Goal: Task Accomplishment & Management: Complete application form

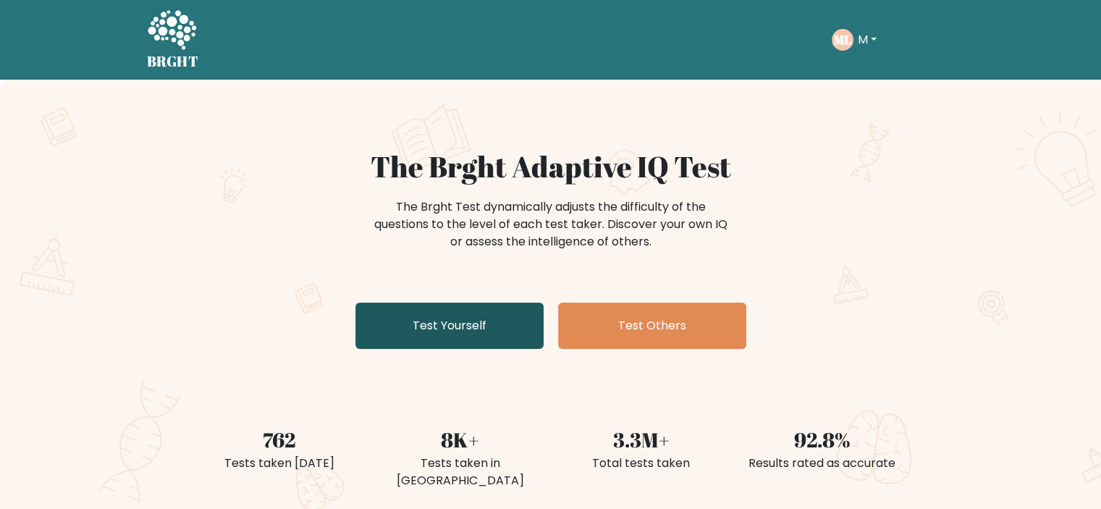
click at [441, 332] on link "Test Yourself" at bounding box center [449, 326] width 188 height 46
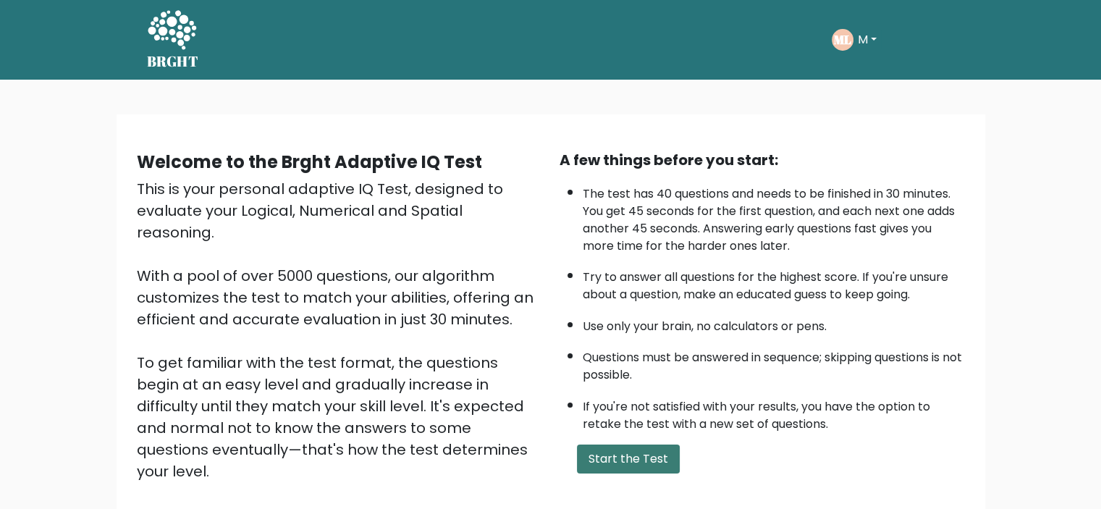
click at [634, 461] on button "Start the Test" at bounding box center [628, 458] width 103 height 29
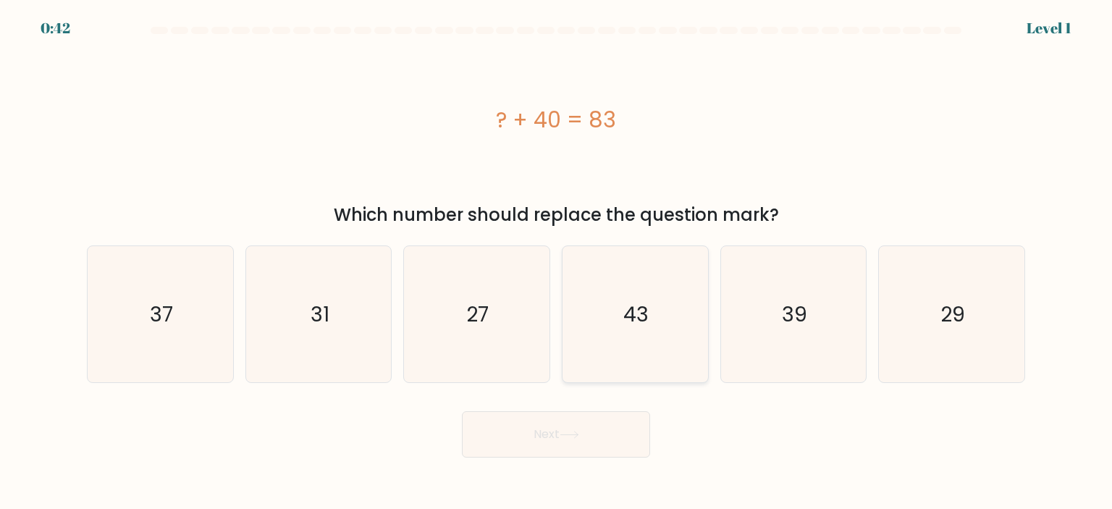
click at [638, 335] on icon "43" at bounding box center [635, 314] width 136 height 136
click at [557, 262] on input "d. 43" at bounding box center [556, 258] width 1 height 7
radio input "true"
click at [605, 423] on button "Next" at bounding box center [556, 434] width 188 height 46
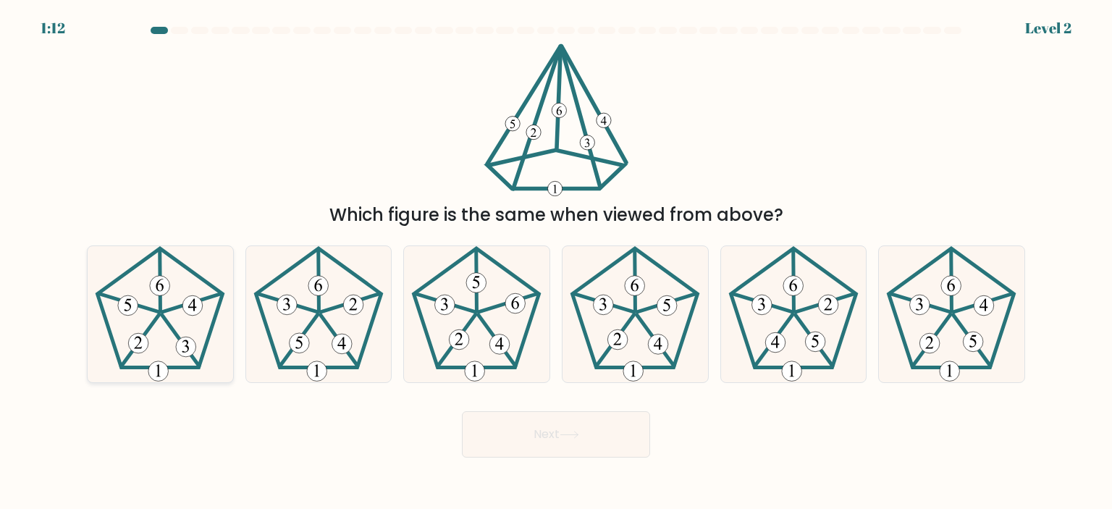
click at [177, 326] on icon at bounding box center [160, 314] width 136 height 136
click at [556, 262] on input "a." at bounding box center [556, 258] width 1 height 7
radio input "true"
click at [494, 439] on button "Next" at bounding box center [556, 434] width 188 height 46
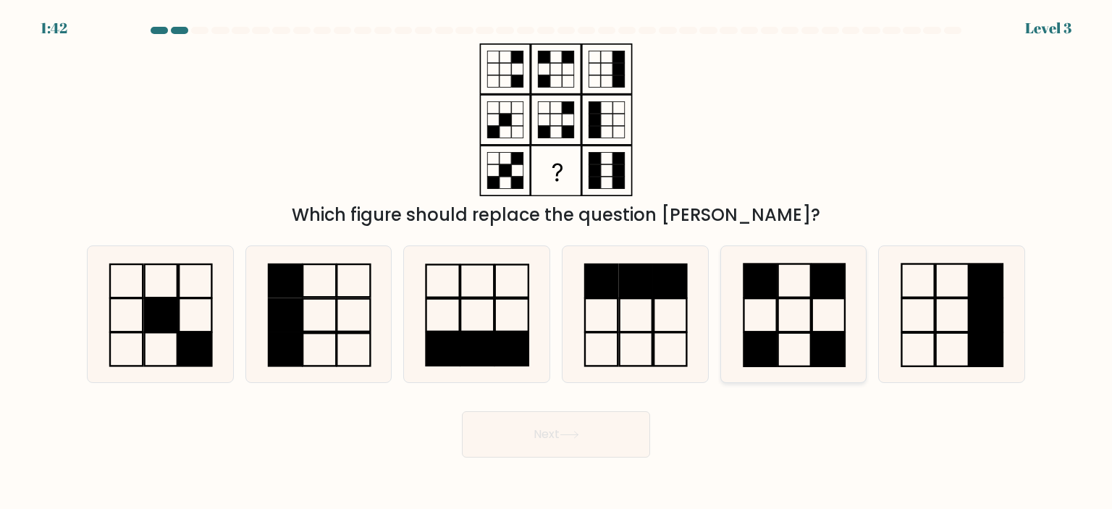
click at [774, 316] on icon at bounding box center [793, 314] width 136 height 136
click at [557, 262] on input "e." at bounding box center [556, 258] width 1 height 7
radio input "true"
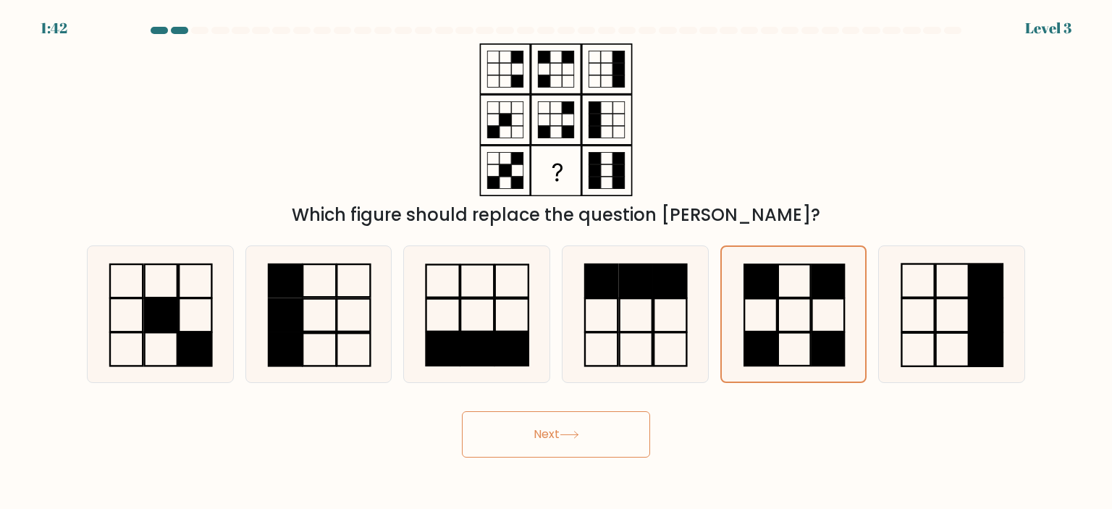
click at [600, 439] on button "Next" at bounding box center [556, 434] width 188 height 46
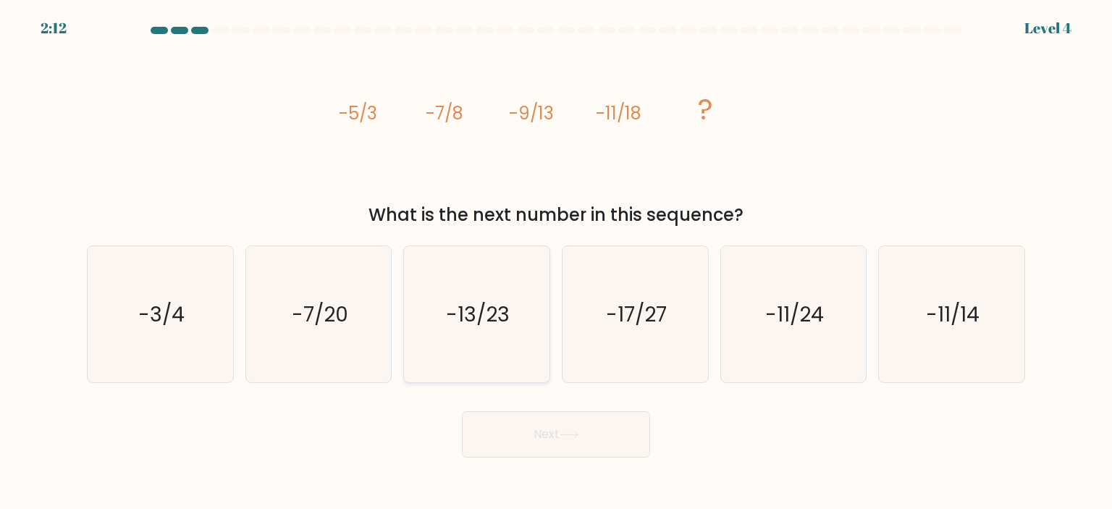
click at [459, 324] on text "-13/23" at bounding box center [479, 314] width 64 height 29
click at [556, 262] on input "c. -13/23" at bounding box center [556, 258] width 1 height 7
radio input "true"
click at [551, 425] on button "Next" at bounding box center [556, 434] width 188 height 46
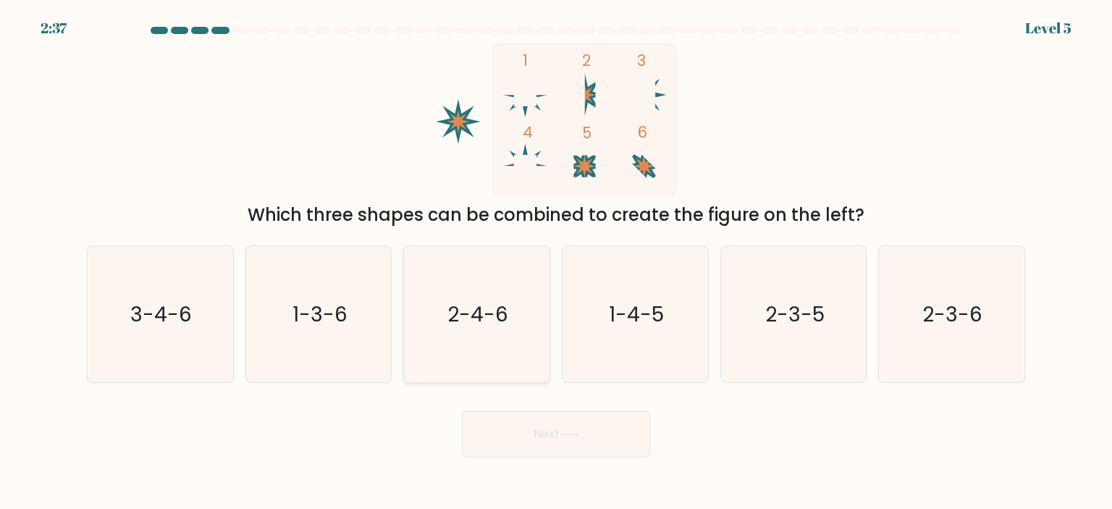
click at [541, 344] on icon "2-4-6" at bounding box center [476, 314] width 136 height 136
click at [556, 262] on input "c. 2-4-6" at bounding box center [556, 258] width 1 height 7
radio input "true"
click at [633, 335] on icon "1-4-5" at bounding box center [635, 314] width 136 height 136
click at [557, 262] on input "d. 1-4-5" at bounding box center [556, 258] width 1 height 7
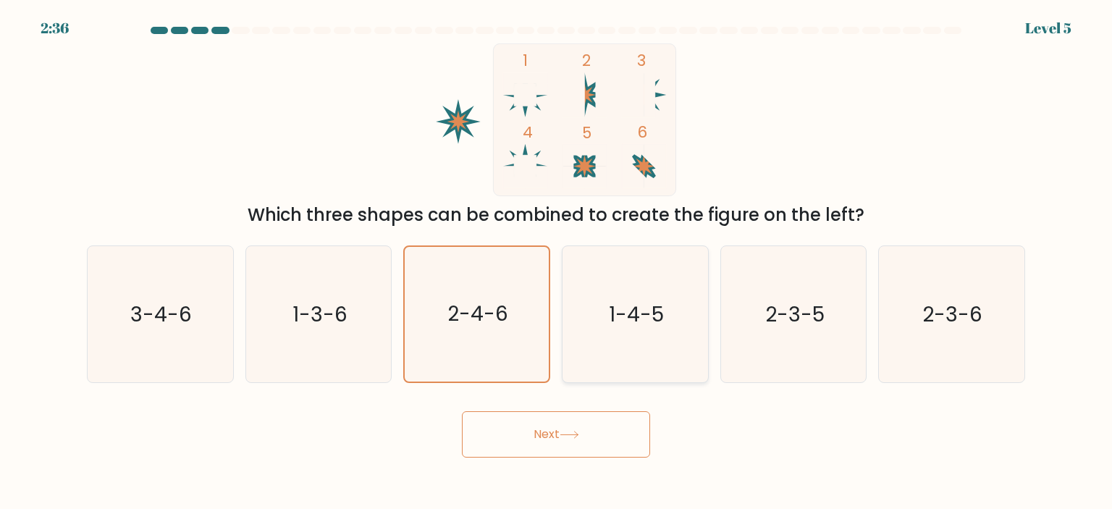
radio input "true"
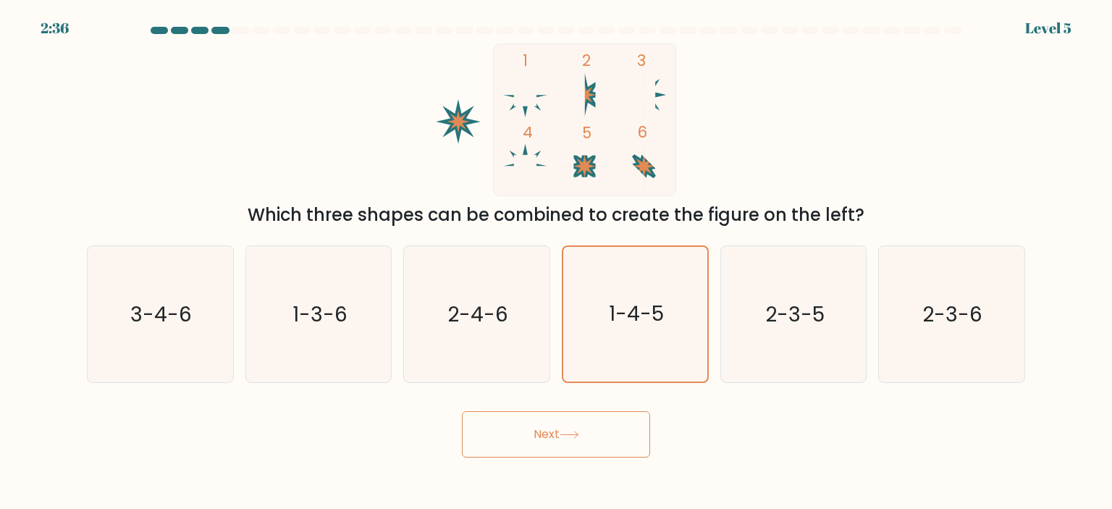
click at [602, 437] on button "Next" at bounding box center [556, 434] width 188 height 46
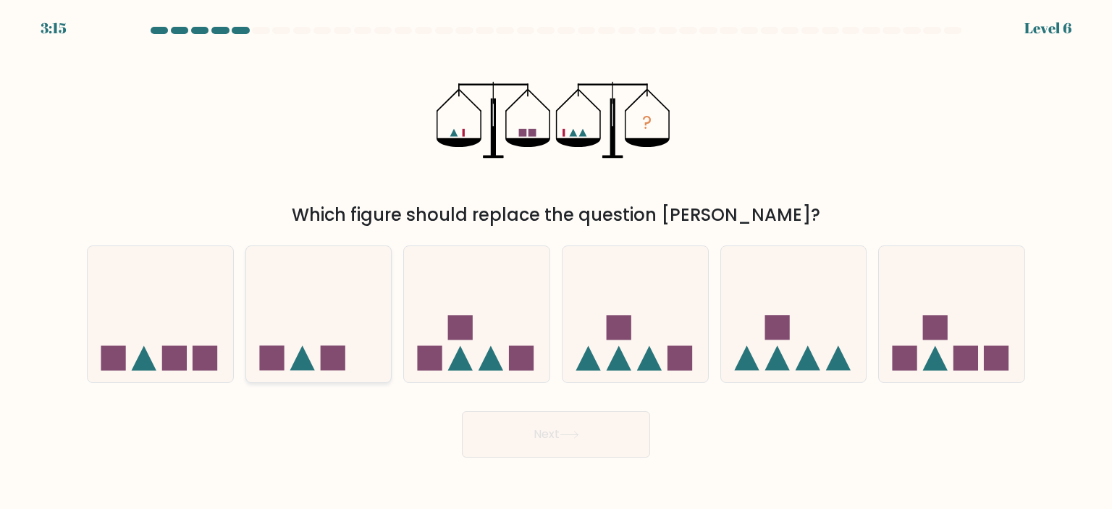
click at [304, 326] on icon at bounding box center [318, 314] width 145 height 120
click at [556, 262] on input "b." at bounding box center [556, 258] width 1 height 7
radio input "true"
click at [514, 440] on button "Next" at bounding box center [556, 434] width 188 height 46
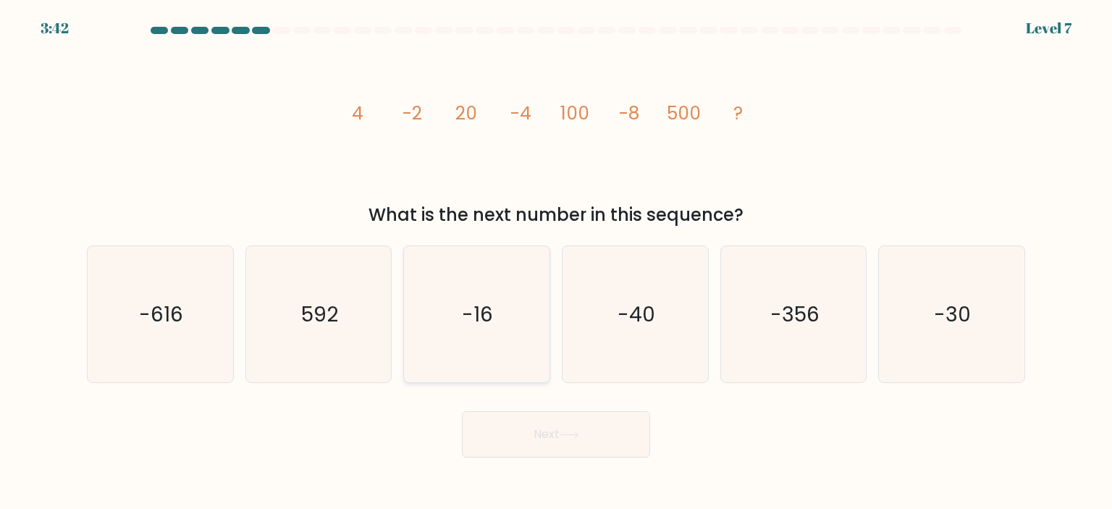
click at [489, 253] on icon "-16" at bounding box center [476, 314] width 136 height 136
click at [556, 255] on input "c. -16" at bounding box center [556, 258] width 1 height 7
radio input "true"
click at [460, 447] on div "Next" at bounding box center [555, 428] width 955 height 57
click at [510, 433] on button "Next" at bounding box center [556, 434] width 188 height 46
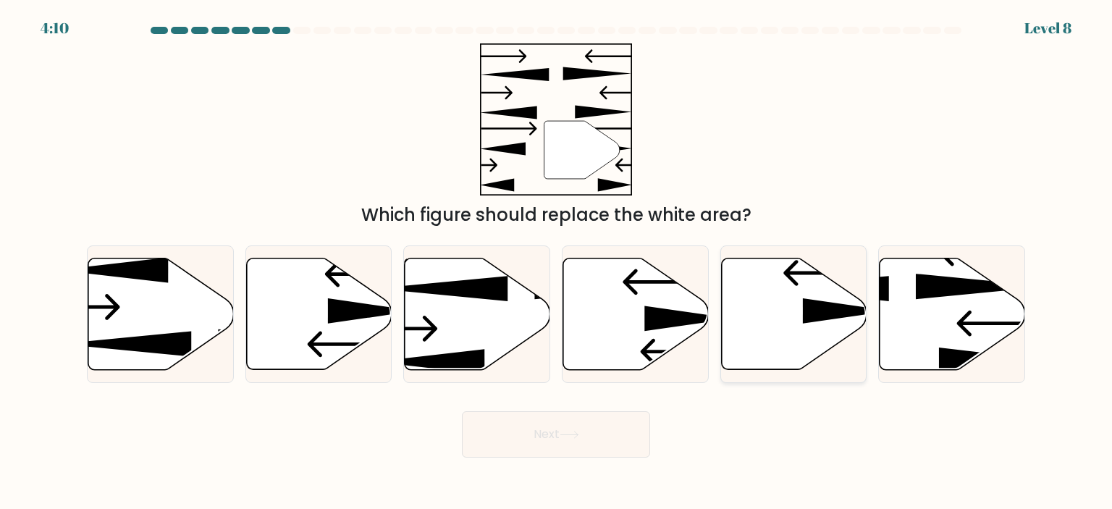
click at [806, 297] on icon at bounding box center [793, 313] width 145 height 111
click at [557, 262] on input "e." at bounding box center [556, 258] width 1 height 7
radio input "true"
click at [624, 426] on button "Next" at bounding box center [556, 434] width 188 height 46
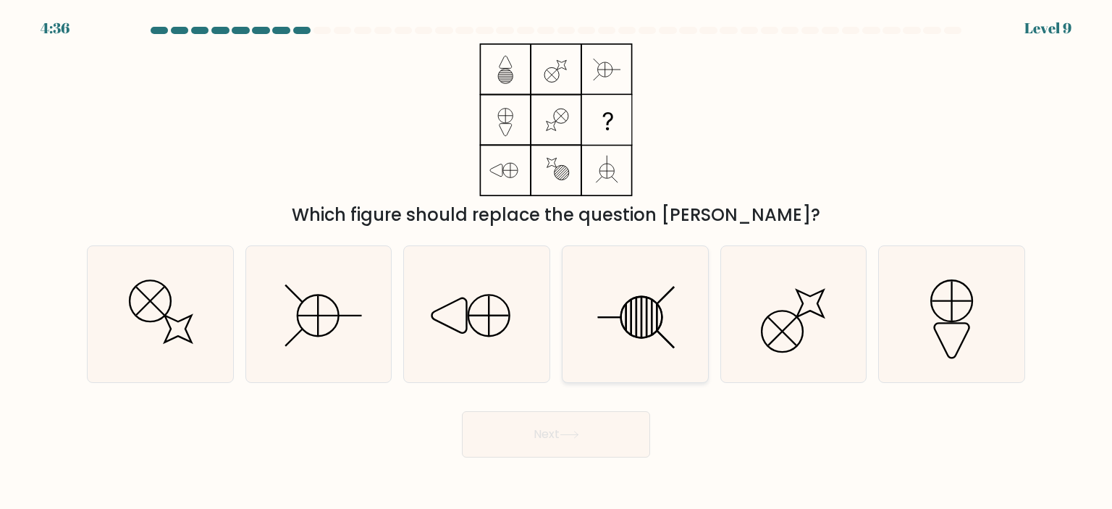
click at [643, 306] on icon at bounding box center [635, 314] width 136 height 136
click at [557, 262] on input "d." at bounding box center [556, 258] width 1 height 7
radio input "true"
click at [593, 422] on button "Next" at bounding box center [556, 434] width 188 height 46
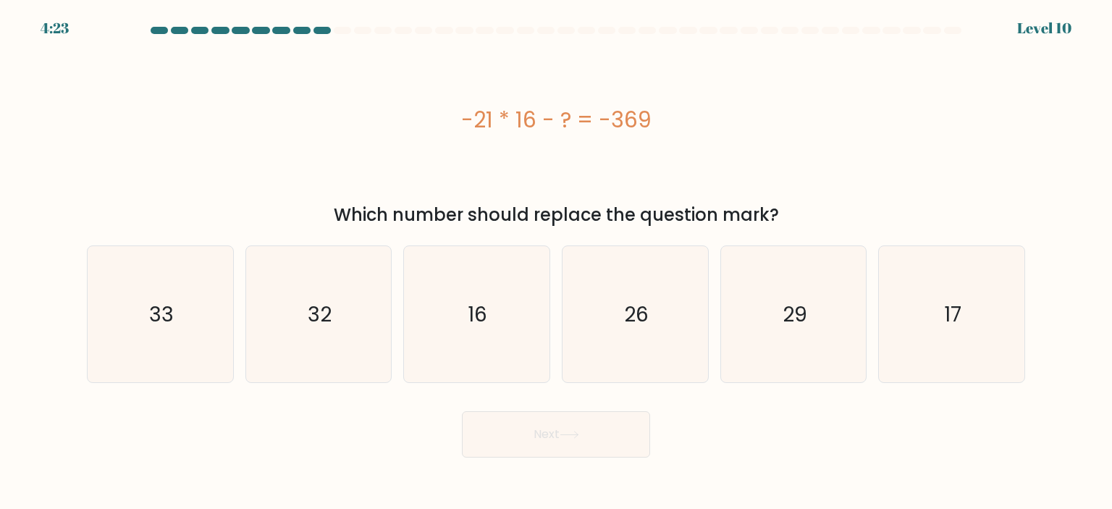
click at [80, 381] on div "a. 33 b. 32 c. 16 d." at bounding box center [555, 308] width 955 height 149
click at [113, 358] on icon "33" at bounding box center [160, 314] width 136 height 136
click at [556, 262] on input "a. 33" at bounding box center [556, 258] width 1 height 7
radio input "true"
click at [566, 451] on button "Next" at bounding box center [556, 434] width 188 height 46
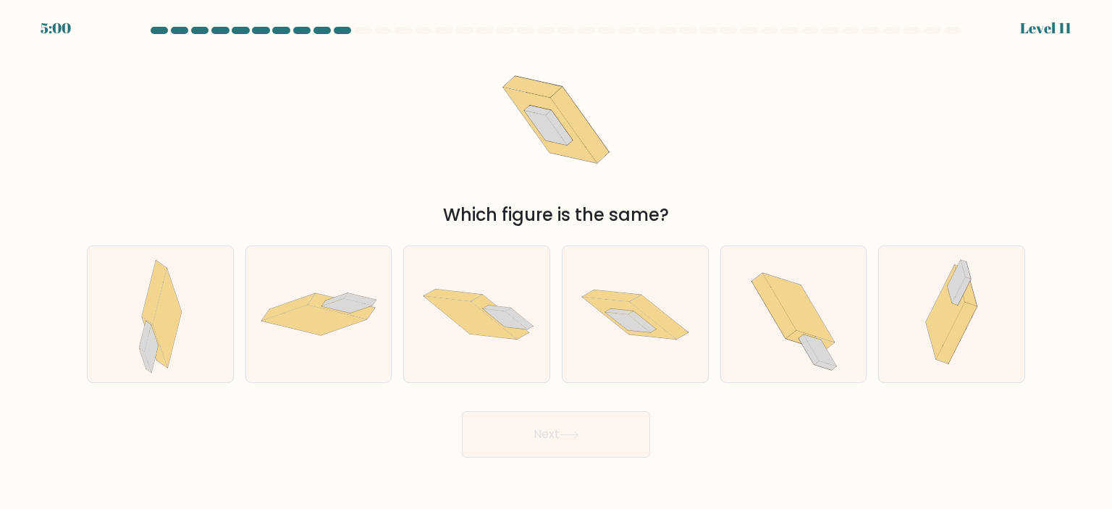
drag, startPoint x: 677, startPoint y: 297, endPoint x: 622, endPoint y: 390, distance: 107.4
click at [674, 299] on icon at bounding box center [634, 314] width 145 height 96
click at [557, 262] on input "d." at bounding box center [556, 258] width 1 height 7
radio input "true"
click at [608, 429] on button "Next" at bounding box center [556, 434] width 188 height 46
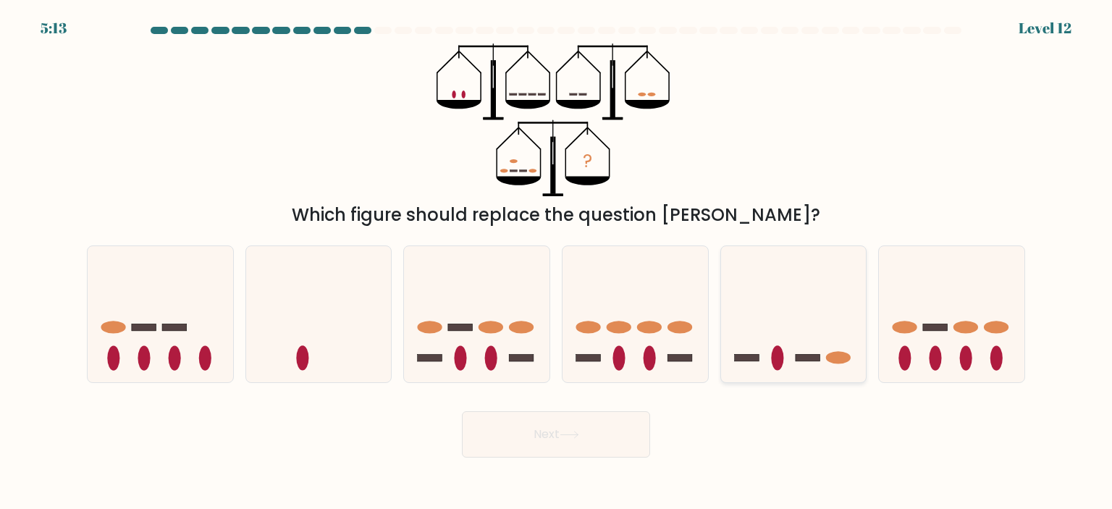
click at [825, 266] on icon at bounding box center [793, 314] width 145 height 120
click at [557, 262] on input "e." at bounding box center [556, 258] width 1 height 7
radio input "true"
click at [639, 425] on button "Next" at bounding box center [556, 434] width 188 height 46
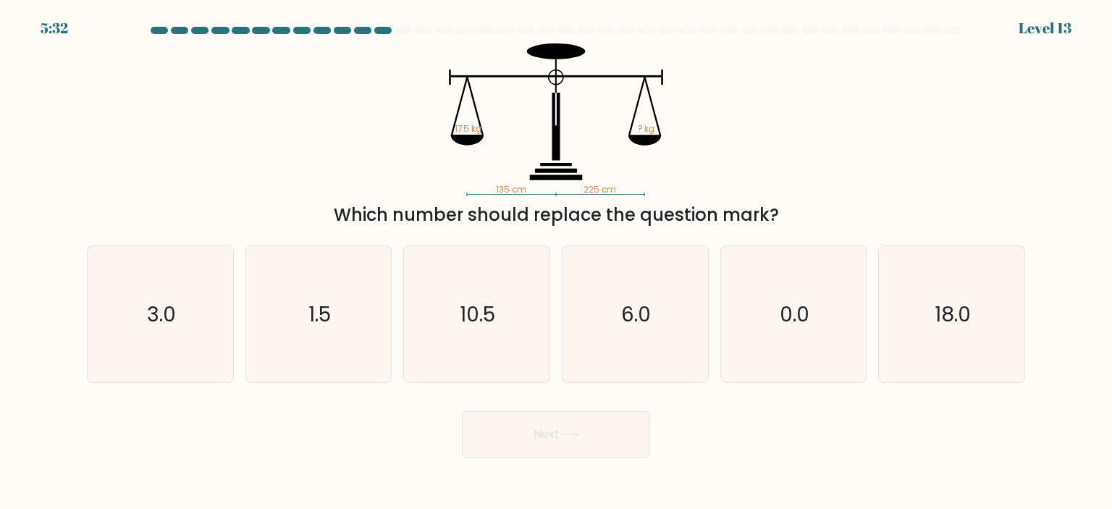
click at [811, 41] on form at bounding box center [556, 242] width 1112 height 431
click at [505, 282] on icon "10.5" at bounding box center [476, 314] width 136 height 136
click at [556, 262] on input "c. 10.5" at bounding box center [556, 258] width 1 height 7
radio input "true"
drag, startPoint x: 526, startPoint y: 412, endPoint x: 528, endPoint y: 424, distance: 12.4
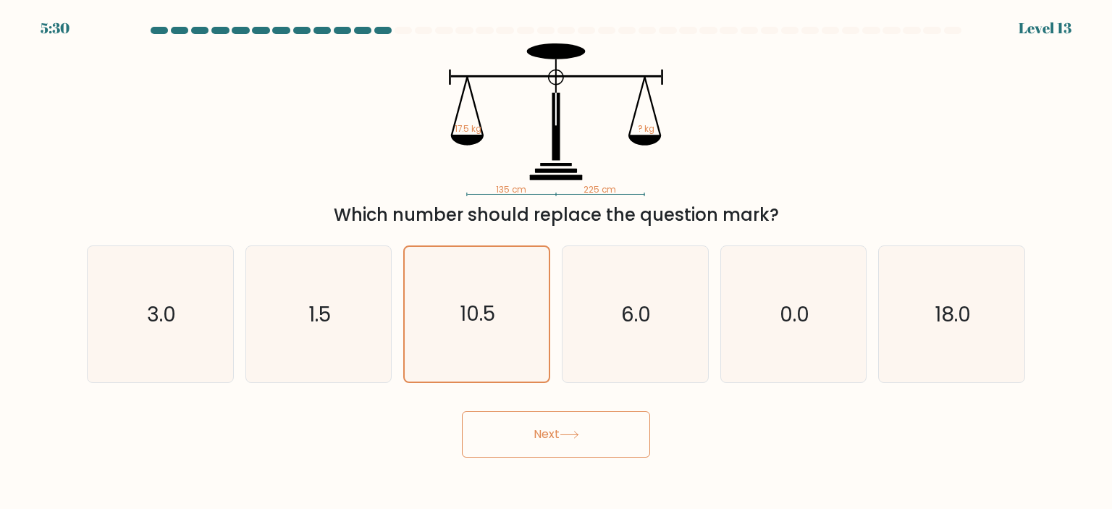
click at [528, 416] on button "Next" at bounding box center [556, 434] width 188 height 46
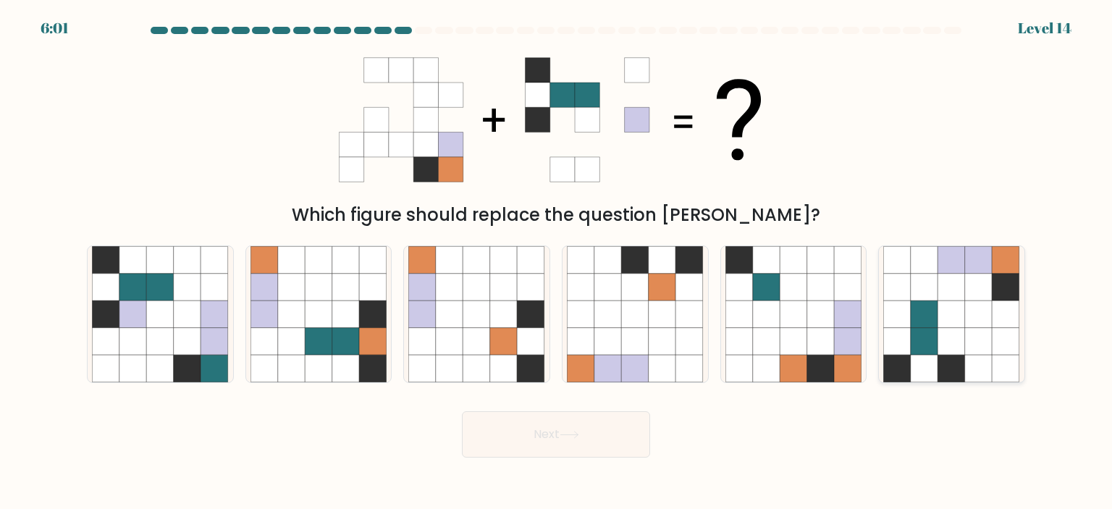
click at [947, 263] on icon at bounding box center [952, 260] width 28 height 28
click at [557, 262] on input "f." at bounding box center [556, 258] width 1 height 7
radio input "true"
click at [593, 431] on button "Next" at bounding box center [556, 434] width 188 height 46
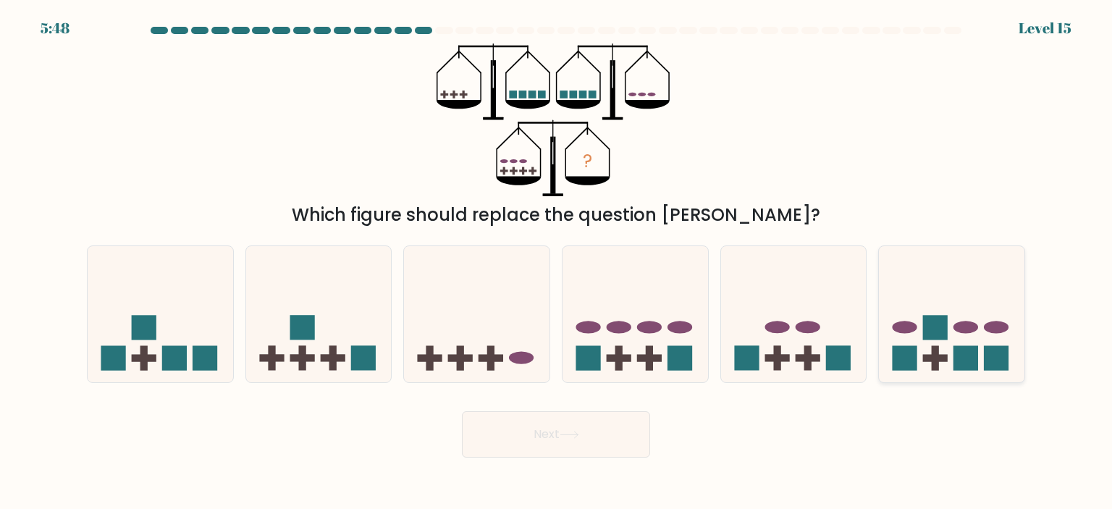
click at [993, 357] on rect at bounding box center [996, 358] width 25 height 25
click at [557, 262] on input "f." at bounding box center [556, 258] width 1 height 7
radio input "true"
click at [611, 439] on button "Next" at bounding box center [556, 434] width 188 height 46
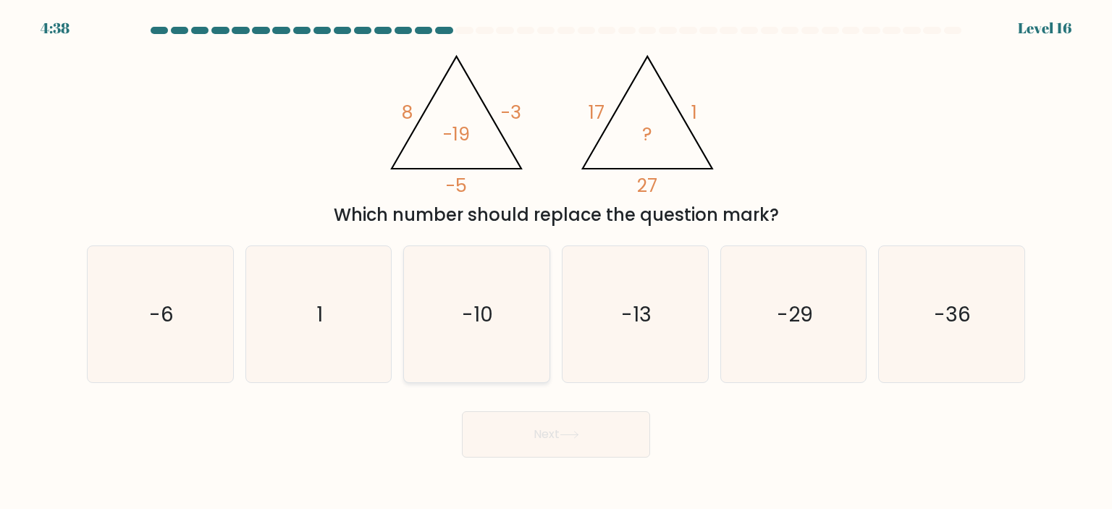
click at [452, 329] on icon "-10" at bounding box center [476, 314] width 136 height 136
click at [556, 262] on input "c. -10" at bounding box center [556, 258] width 1 height 7
radio input "true"
click at [547, 425] on button "Next" at bounding box center [556, 434] width 188 height 46
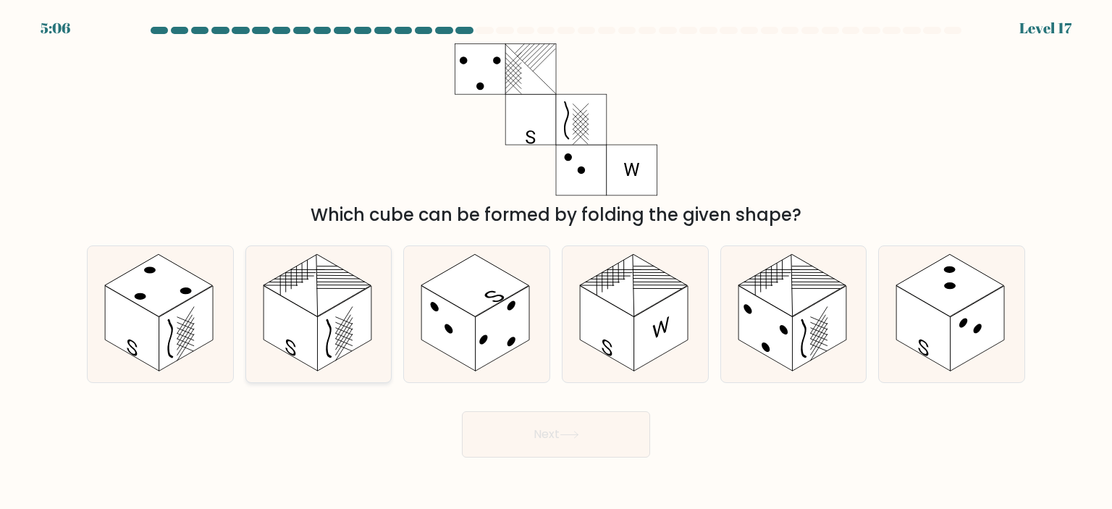
click at [335, 346] on rect at bounding box center [344, 328] width 54 height 85
click at [556, 262] on input "b." at bounding box center [556, 258] width 1 height 7
radio input "true"
click at [527, 418] on button "Next" at bounding box center [556, 434] width 188 height 46
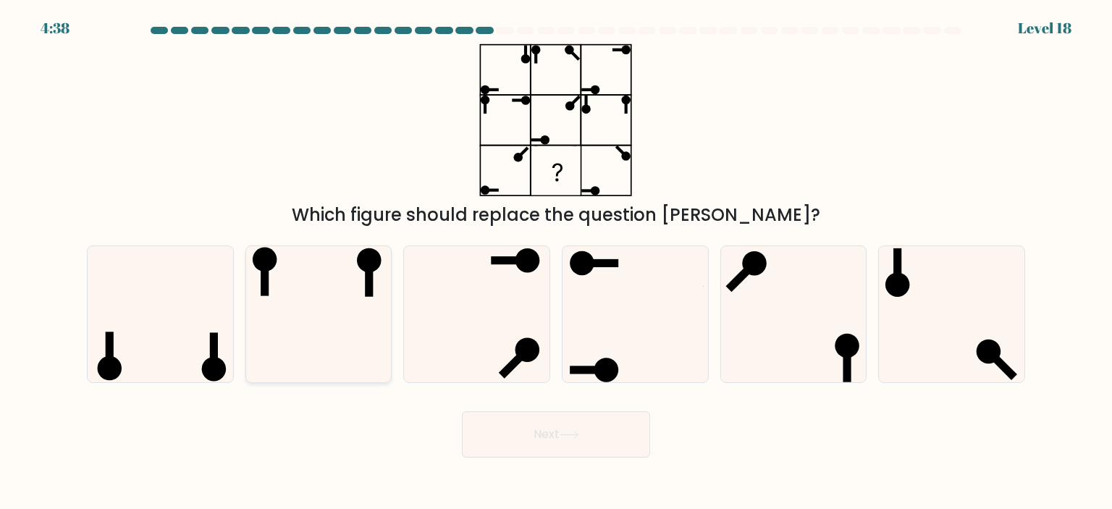
click at [310, 306] on icon at bounding box center [318, 314] width 136 height 136
click at [556, 262] on input "b." at bounding box center [556, 258] width 1 height 7
radio input "true"
click at [522, 442] on button "Next" at bounding box center [556, 434] width 188 height 46
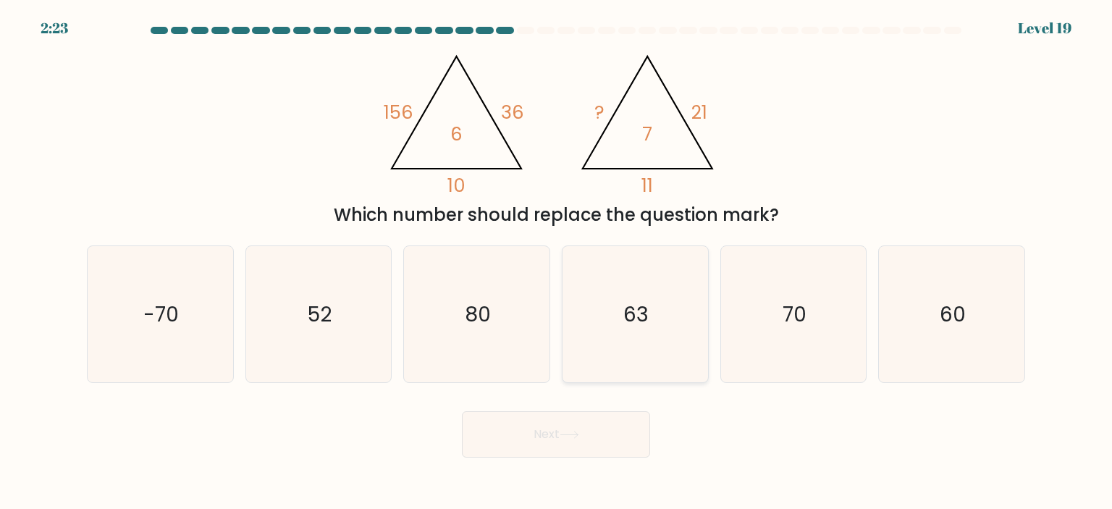
click at [588, 306] on icon "63" at bounding box center [635, 314] width 136 height 136
click at [557, 262] on input "d. 63" at bounding box center [556, 258] width 1 height 7
radio input "true"
click at [582, 426] on button "Next" at bounding box center [556, 434] width 188 height 46
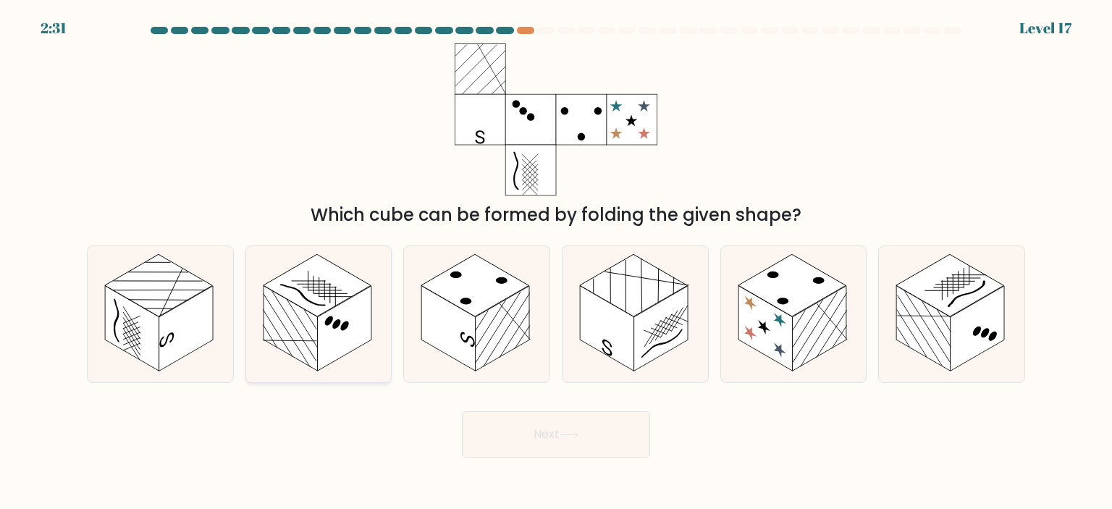
click at [303, 347] on rect at bounding box center [290, 328] width 54 height 85
click at [556, 262] on input "b." at bounding box center [556, 258] width 1 height 7
radio input "true"
click at [527, 451] on button "Next" at bounding box center [556, 434] width 188 height 46
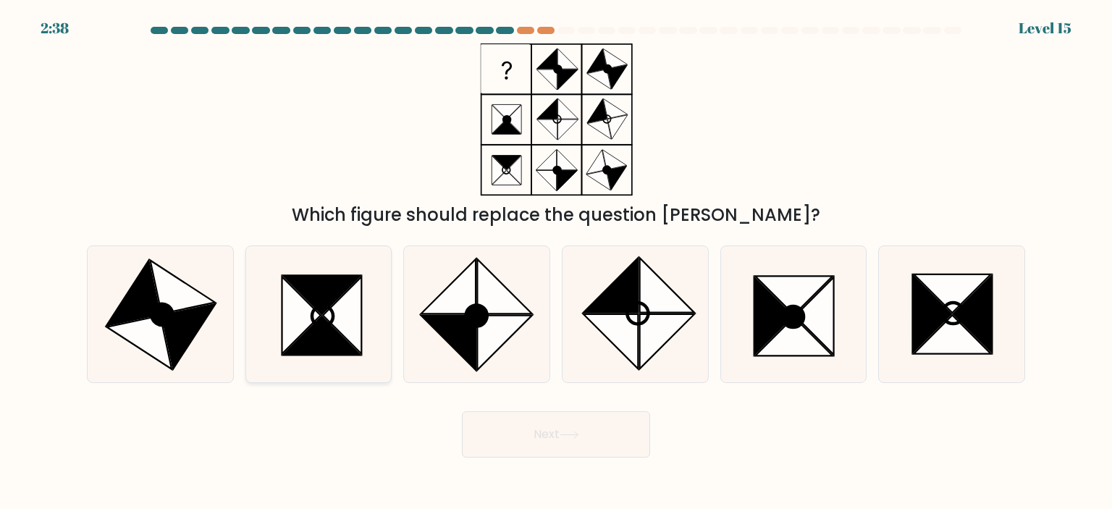
click at [332, 323] on icon at bounding box center [322, 315] width 21 height 21
click at [556, 262] on input "b." at bounding box center [556, 258] width 1 height 7
radio input "true"
click at [532, 453] on button "Next" at bounding box center [556, 434] width 188 height 46
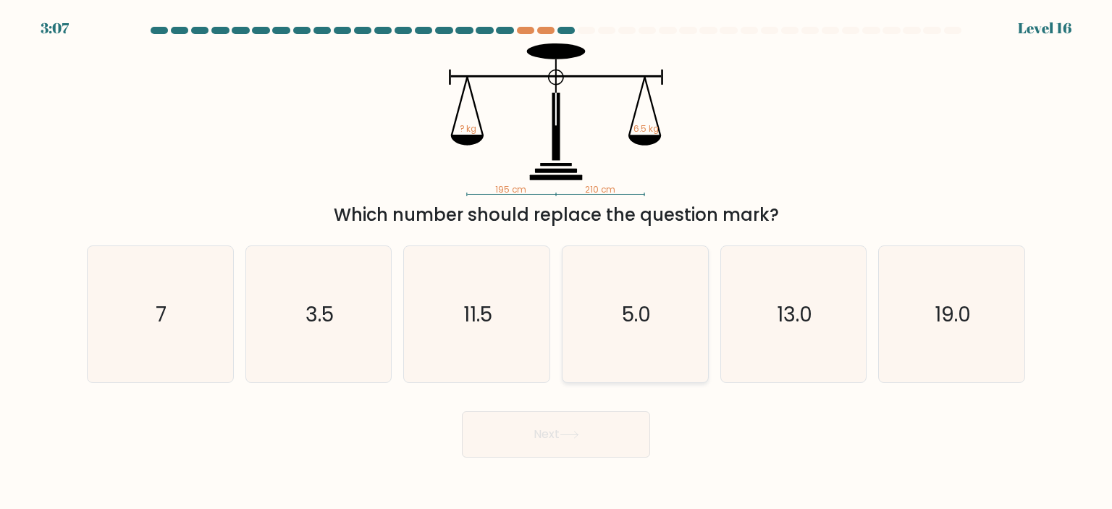
click at [648, 299] on icon "5.0" at bounding box center [635, 314] width 136 height 136
click at [557, 262] on input "d. 5.0" at bounding box center [556, 258] width 1 height 7
radio input "true"
click at [634, 444] on button "Next" at bounding box center [556, 434] width 188 height 46
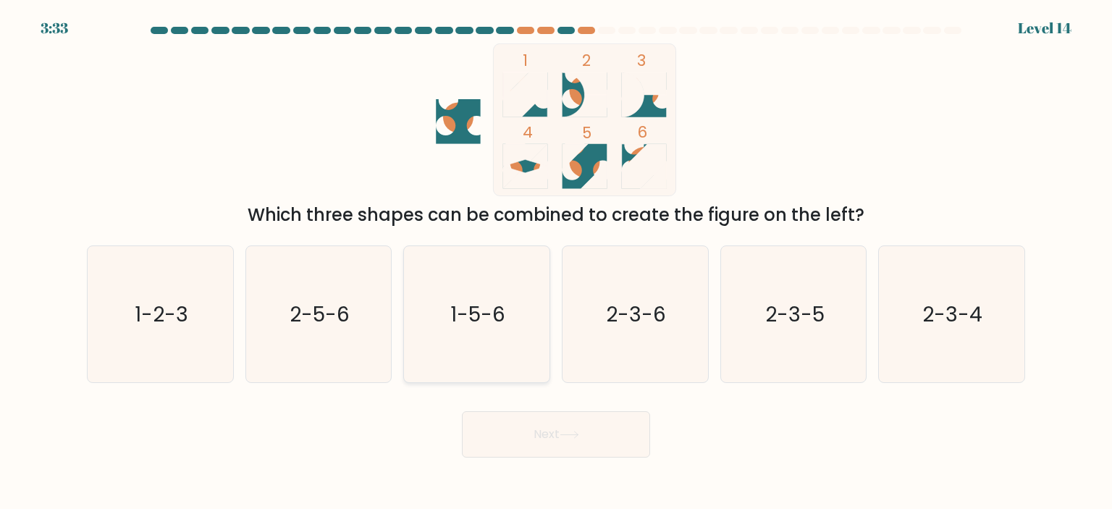
click at [434, 322] on icon "1-5-6" at bounding box center [476, 314] width 136 height 136
click at [556, 262] on input "c. 1-5-6" at bounding box center [556, 258] width 1 height 7
radio input "true"
click at [559, 434] on button "Next" at bounding box center [556, 434] width 188 height 46
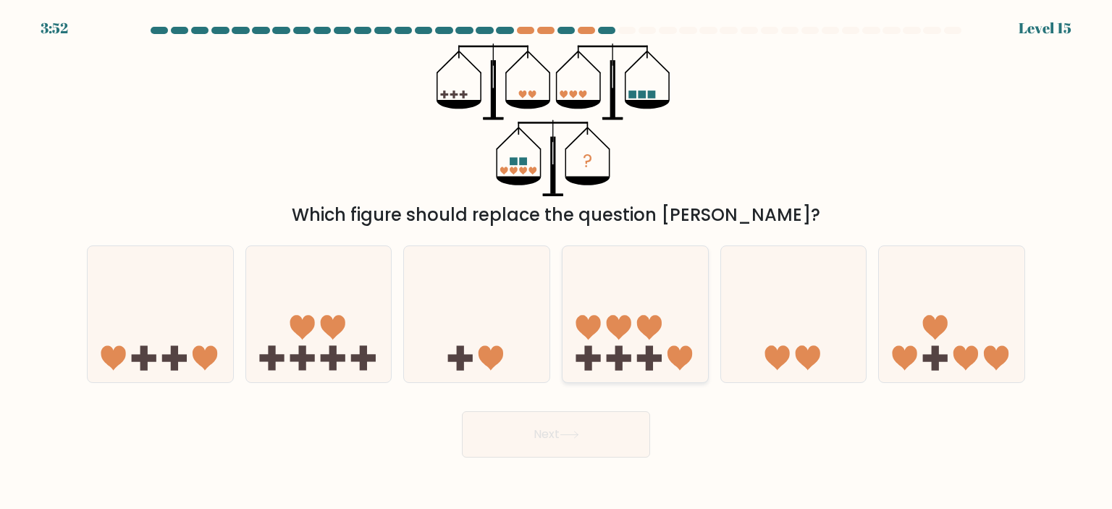
click at [662, 350] on icon at bounding box center [634, 314] width 145 height 120
click at [557, 262] on input "d." at bounding box center [556, 258] width 1 height 7
radio input "true"
click at [613, 427] on button "Next" at bounding box center [556, 434] width 188 height 46
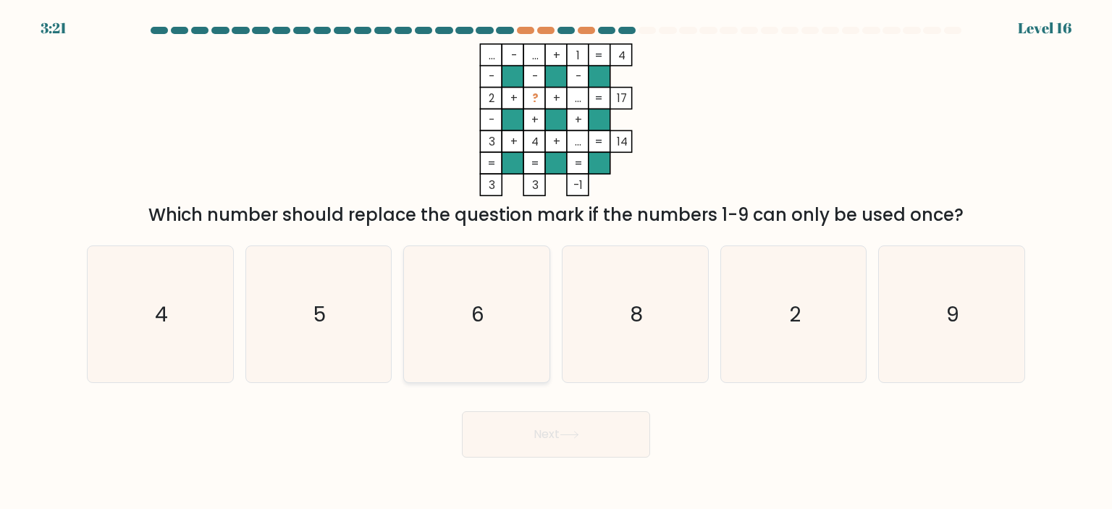
click at [518, 310] on icon "6" at bounding box center [476, 314] width 136 height 136
click at [556, 262] on input "c. 6" at bounding box center [556, 258] width 1 height 7
radio input "true"
click at [550, 435] on button "Next" at bounding box center [556, 434] width 188 height 46
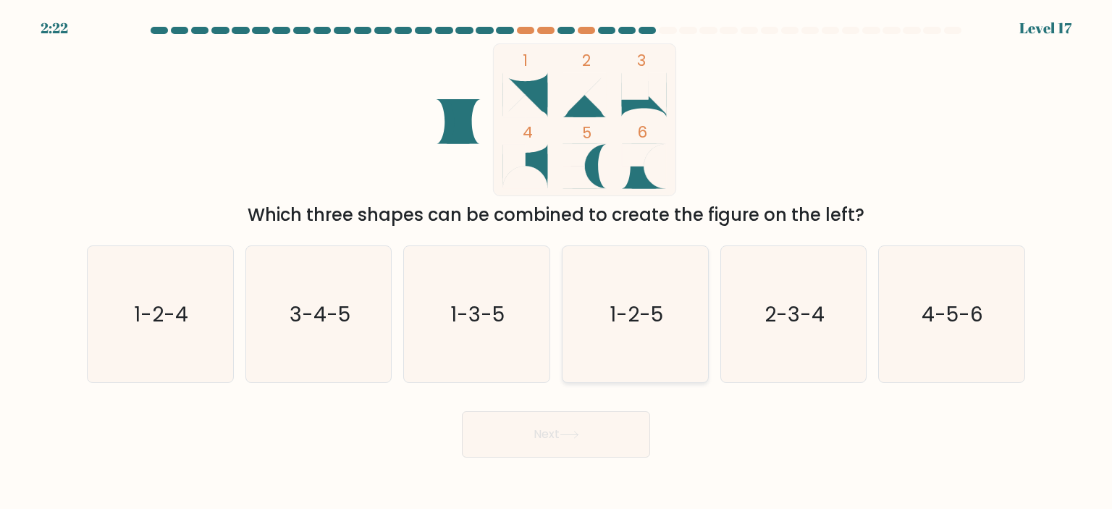
click at [625, 306] on text "1-2-5" at bounding box center [636, 314] width 54 height 29
click at [557, 262] on input "d. 1-2-5" at bounding box center [556, 258] width 1 height 7
radio input "true"
click at [608, 423] on button "Next" at bounding box center [556, 434] width 188 height 46
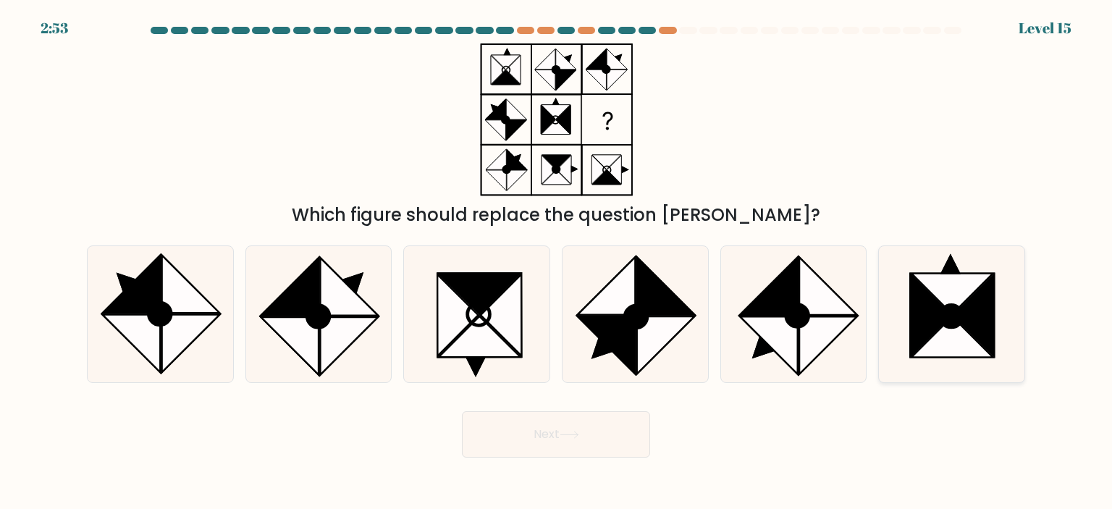
click at [947, 298] on icon at bounding box center [952, 294] width 82 height 41
click at [557, 262] on input "f." at bounding box center [556, 258] width 1 height 7
radio input "true"
click at [578, 457] on button "Next" at bounding box center [556, 434] width 188 height 46
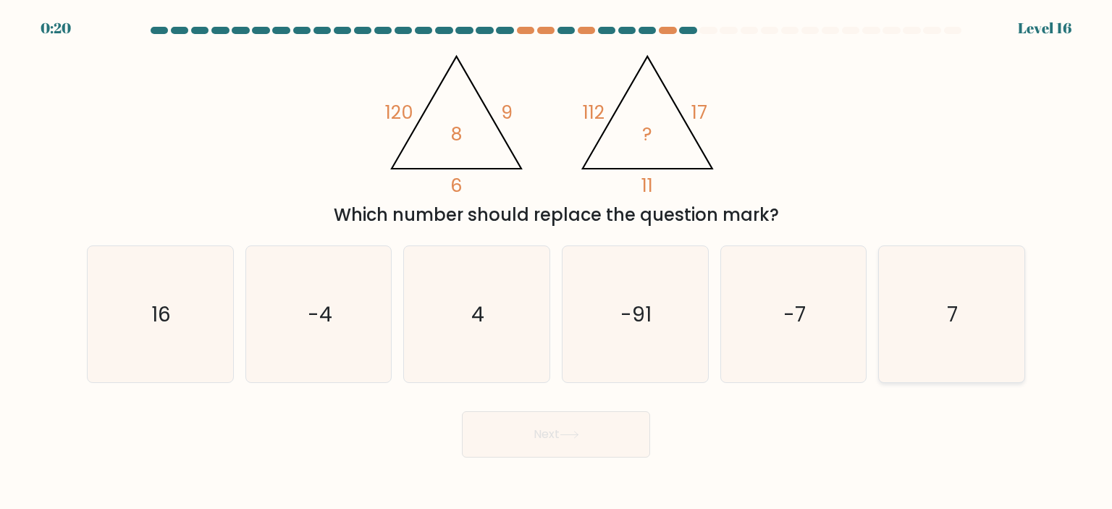
click at [938, 297] on icon "7" at bounding box center [951, 314] width 136 height 136
click at [557, 262] on input "f. 7" at bounding box center [556, 258] width 1 height 7
radio input "true"
click at [617, 432] on button "Next" at bounding box center [556, 434] width 188 height 46
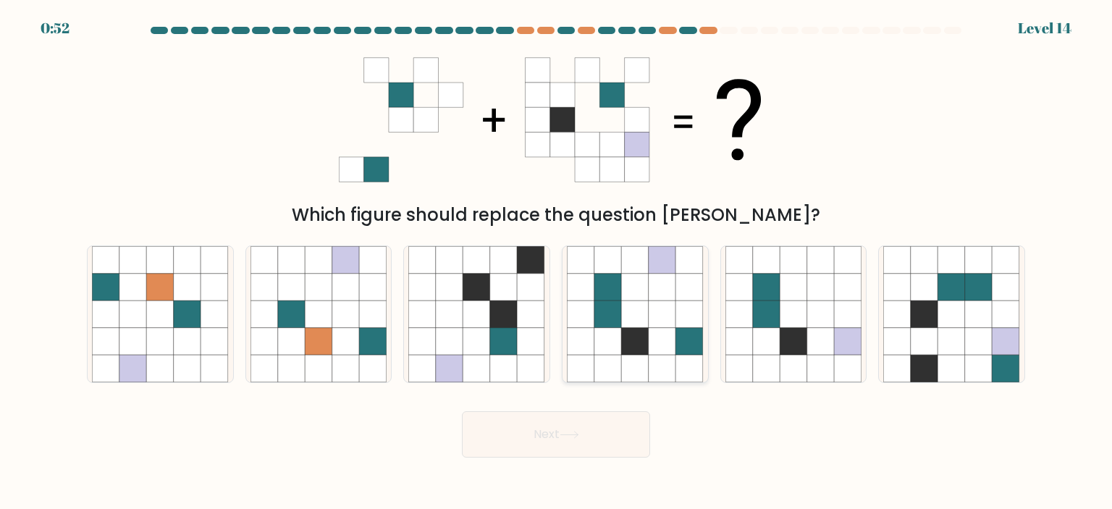
click at [641, 313] on icon at bounding box center [636, 314] width 28 height 28
click at [557, 262] on input "d." at bounding box center [556, 258] width 1 height 7
radio input "true"
click at [569, 442] on button "Next" at bounding box center [556, 434] width 188 height 46
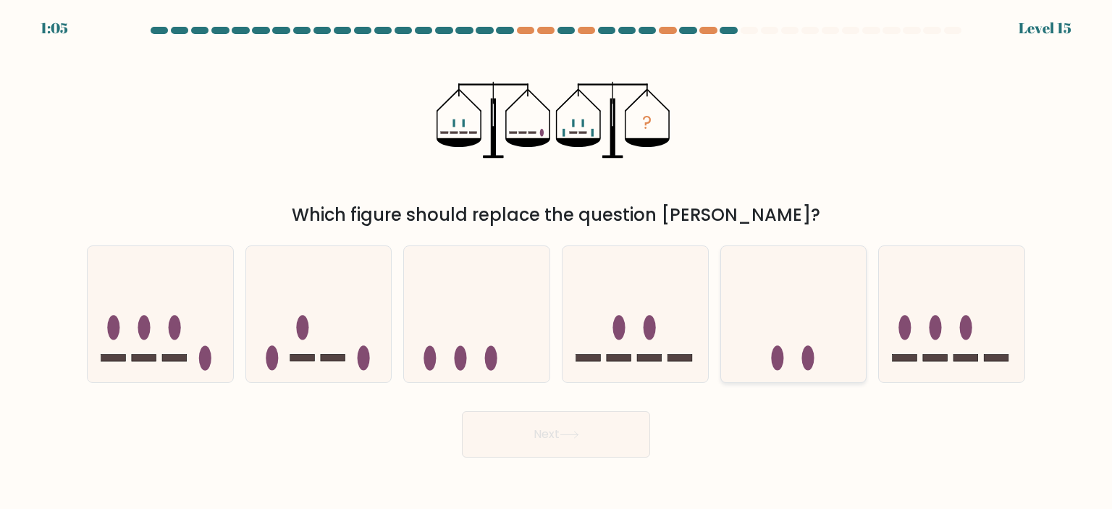
click at [799, 319] on icon at bounding box center [793, 314] width 145 height 120
click at [557, 262] on input "e." at bounding box center [556, 258] width 1 height 7
radio input "true"
click at [640, 431] on button "Next" at bounding box center [556, 434] width 188 height 46
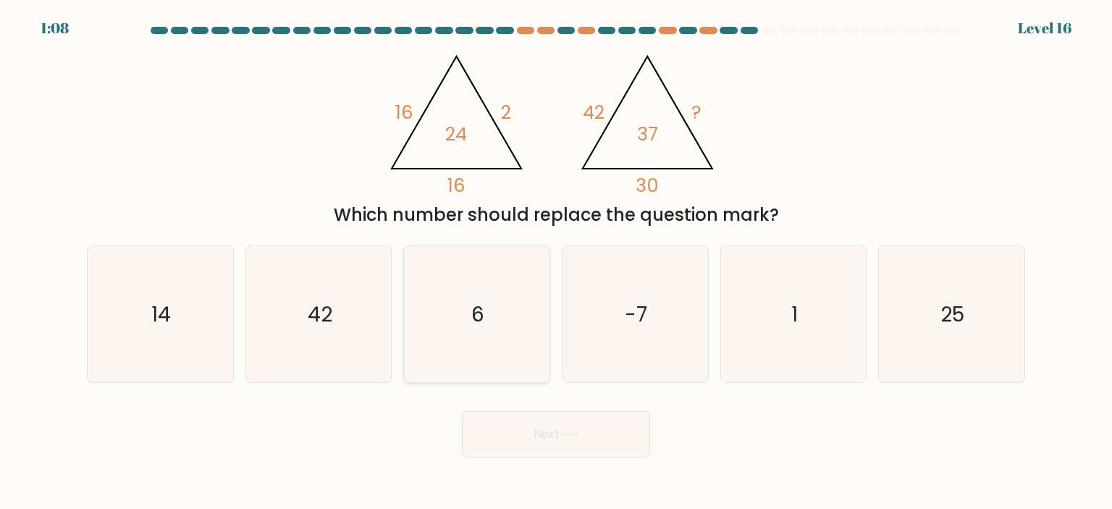
drag, startPoint x: 514, startPoint y: 296, endPoint x: 528, endPoint y: 371, distance: 76.7
click at [514, 300] on icon "6" at bounding box center [476, 314] width 136 height 136
click at [556, 262] on input "c. 6" at bounding box center [556, 258] width 1 height 7
radio input "true"
click at [552, 423] on button "Next" at bounding box center [556, 434] width 188 height 46
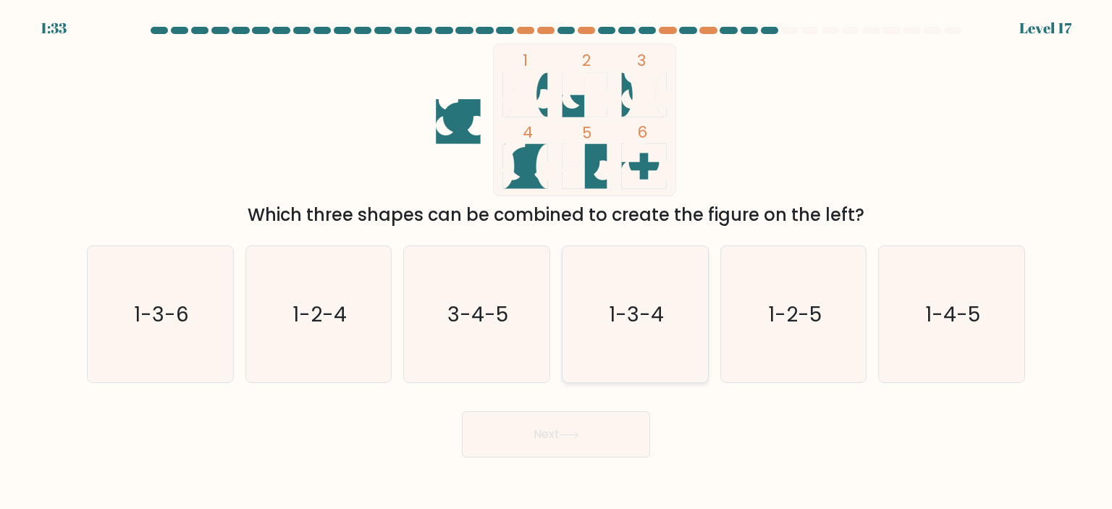
click at [611, 345] on icon "1-3-4" at bounding box center [635, 314] width 136 height 136
click at [557, 262] on input "d. 1-3-4" at bounding box center [556, 258] width 1 height 7
radio input "true"
click at [611, 425] on button "Next" at bounding box center [556, 434] width 188 height 46
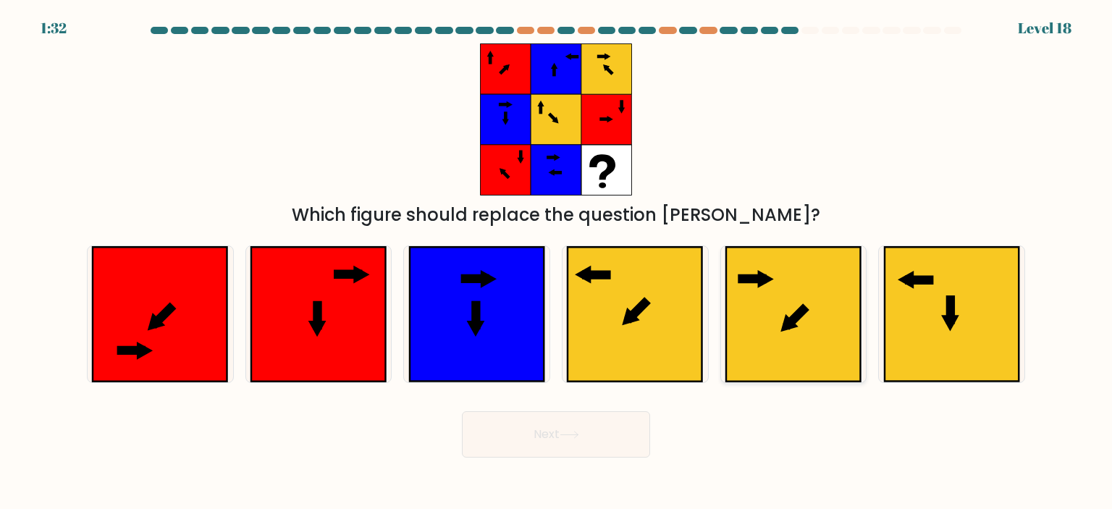
click at [761, 313] on icon at bounding box center [793, 314] width 135 height 135
click at [557, 262] on input "e." at bounding box center [556, 258] width 1 height 7
radio input "true"
click at [598, 423] on button "Next" at bounding box center [556, 434] width 188 height 46
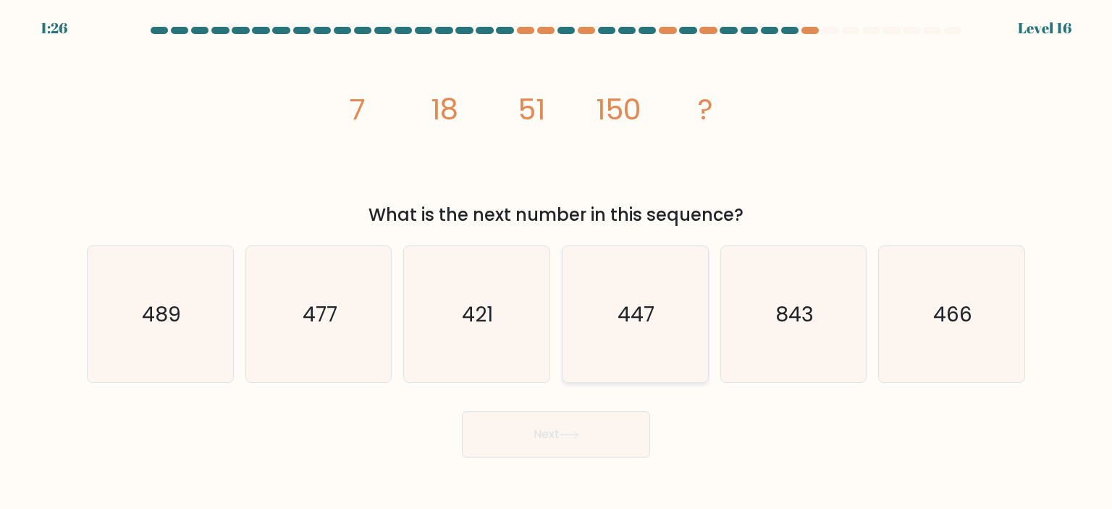
click at [660, 324] on icon "447" at bounding box center [635, 314] width 136 height 136
click at [557, 262] on input "d. 447" at bounding box center [556, 258] width 1 height 7
radio input "true"
click at [630, 431] on button "Next" at bounding box center [556, 434] width 188 height 46
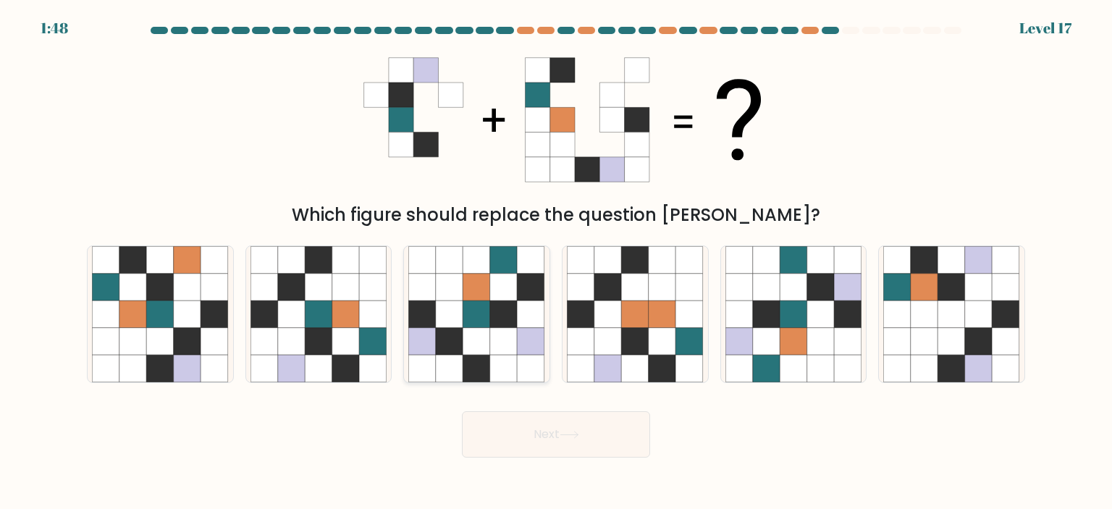
click at [450, 351] on icon at bounding box center [450, 342] width 28 height 28
click at [556, 262] on input "c." at bounding box center [556, 258] width 1 height 7
radio input "true"
click at [578, 432] on icon at bounding box center [568, 434] width 17 height 7
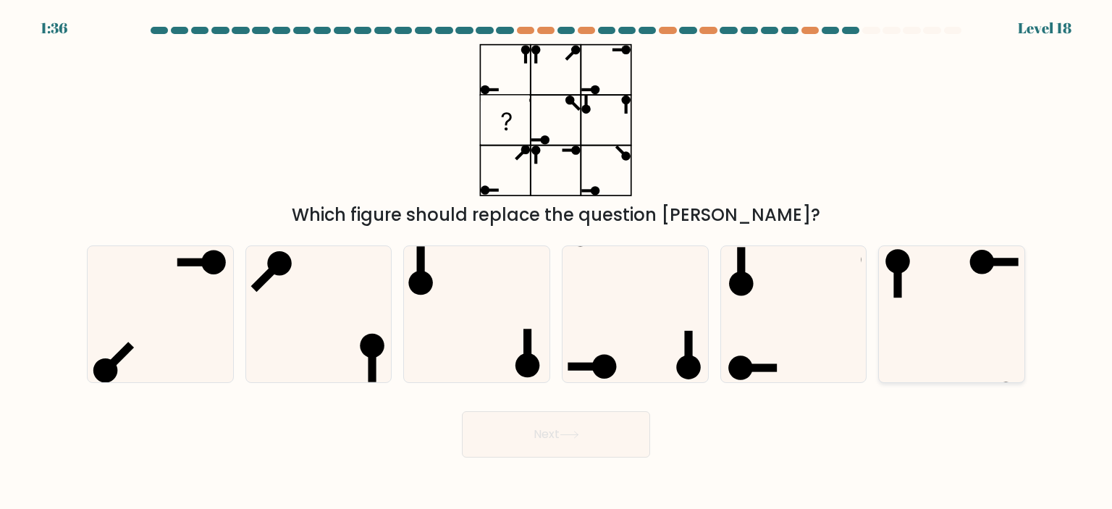
click at [932, 326] on icon at bounding box center [951, 314] width 136 height 136
click at [557, 262] on input "f." at bounding box center [556, 258] width 1 height 7
radio input "true"
click at [599, 451] on button "Next" at bounding box center [556, 434] width 188 height 46
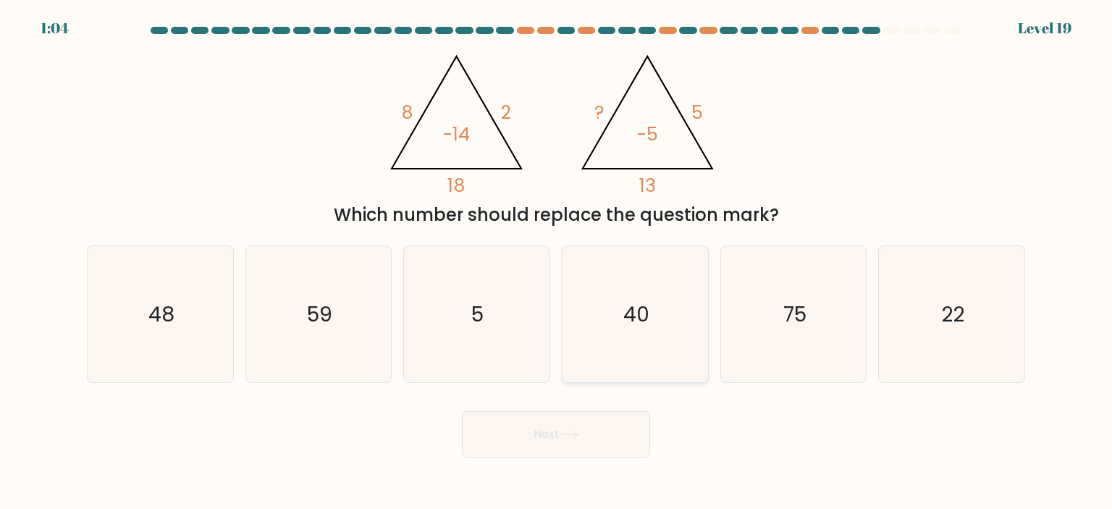
click at [627, 288] on icon "40" at bounding box center [635, 314] width 136 height 136
click at [557, 262] on input "d. 40" at bounding box center [556, 258] width 1 height 7
radio input "true"
click at [617, 441] on button "Next" at bounding box center [556, 434] width 188 height 46
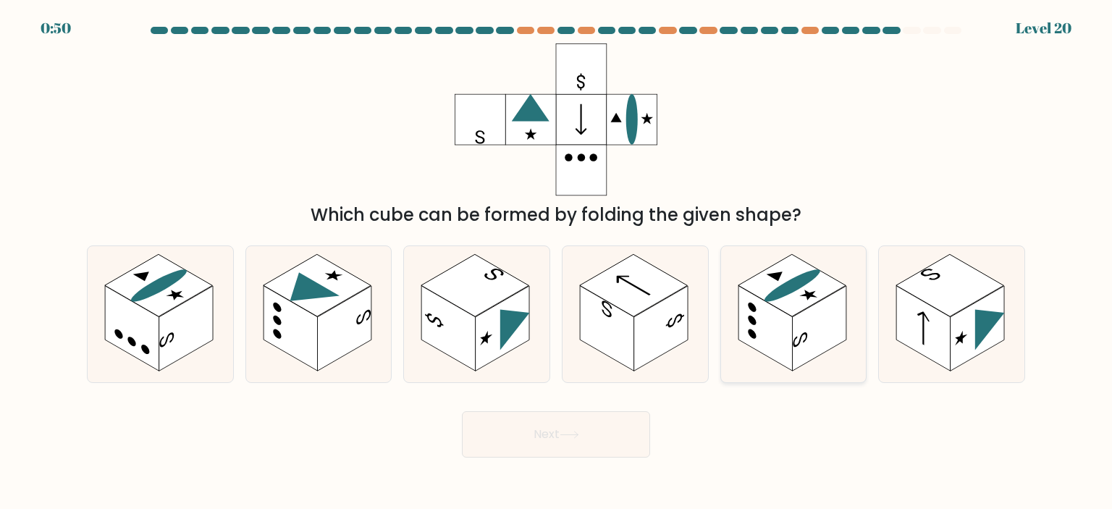
click at [858, 306] on icon at bounding box center [793, 314] width 145 height 136
click at [557, 262] on input "e." at bounding box center [556, 258] width 1 height 7
radio input "true"
click at [616, 434] on button "Next" at bounding box center [556, 434] width 188 height 46
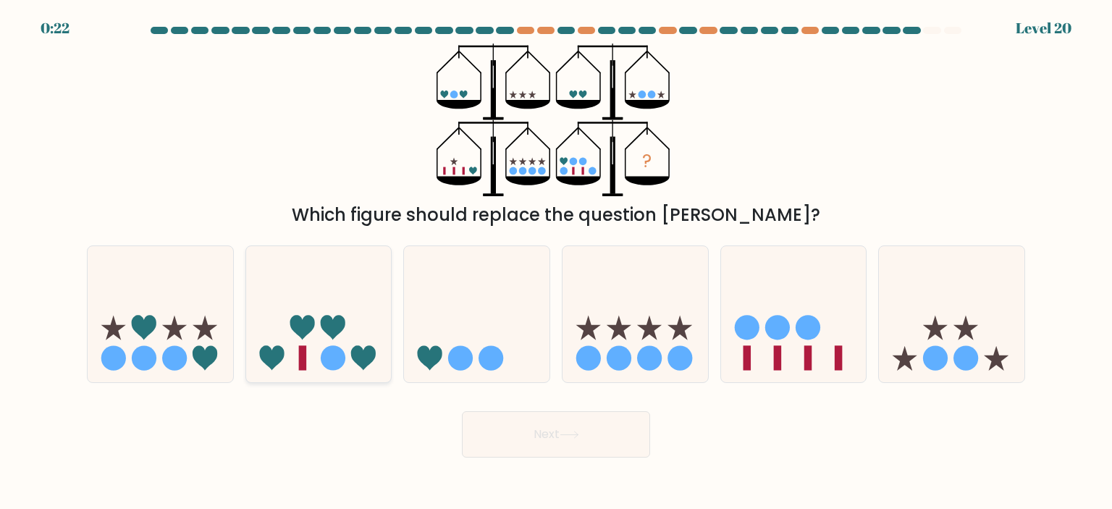
click at [349, 297] on icon at bounding box center [318, 314] width 145 height 120
click at [556, 262] on input "b." at bounding box center [556, 258] width 1 height 7
radio input "true"
click at [530, 438] on button "Next" at bounding box center [556, 434] width 188 height 46
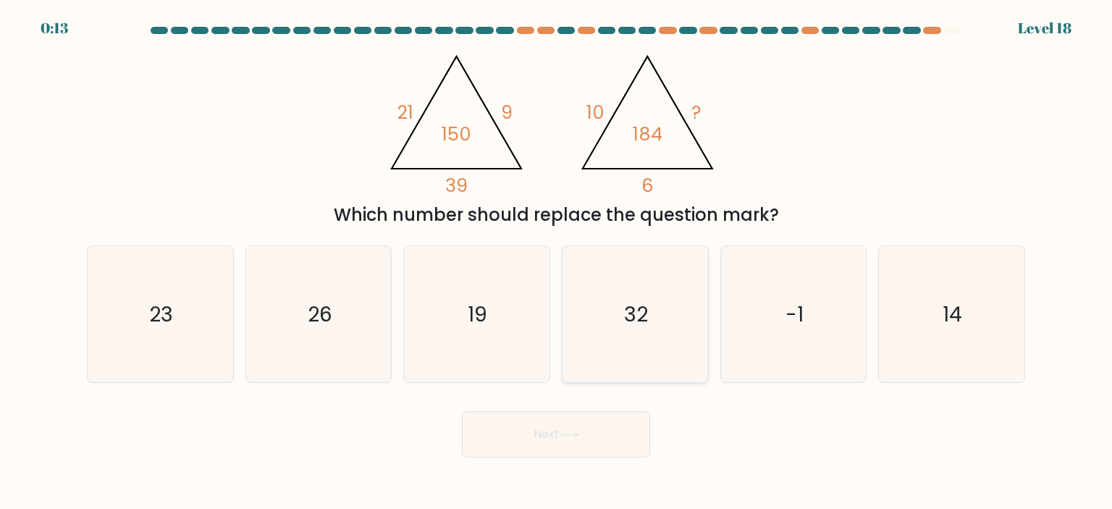
click at [619, 315] on icon "32" at bounding box center [635, 314] width 136 height 136
click at [557, 262] on input "d. 32" at bounding box center [556, 258] width 1 height 7
radio input "true"
click at [638, 428] on button "Next" at bounding box center [556, 434] width 188 height 46
click at [536, 423] on button "Next" at bounding box center [556, 434] width 188 height 46
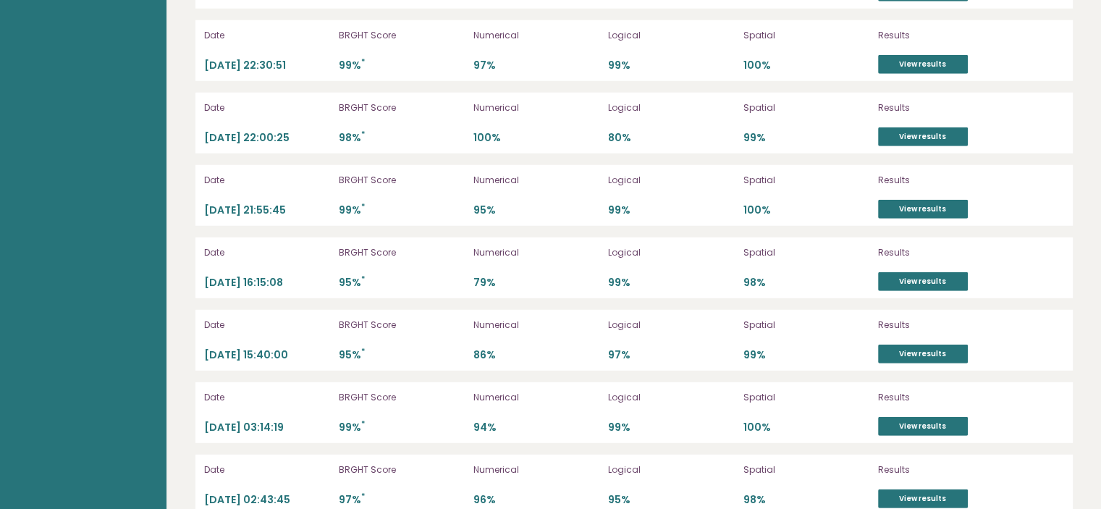
scroll to position [4053, 0]
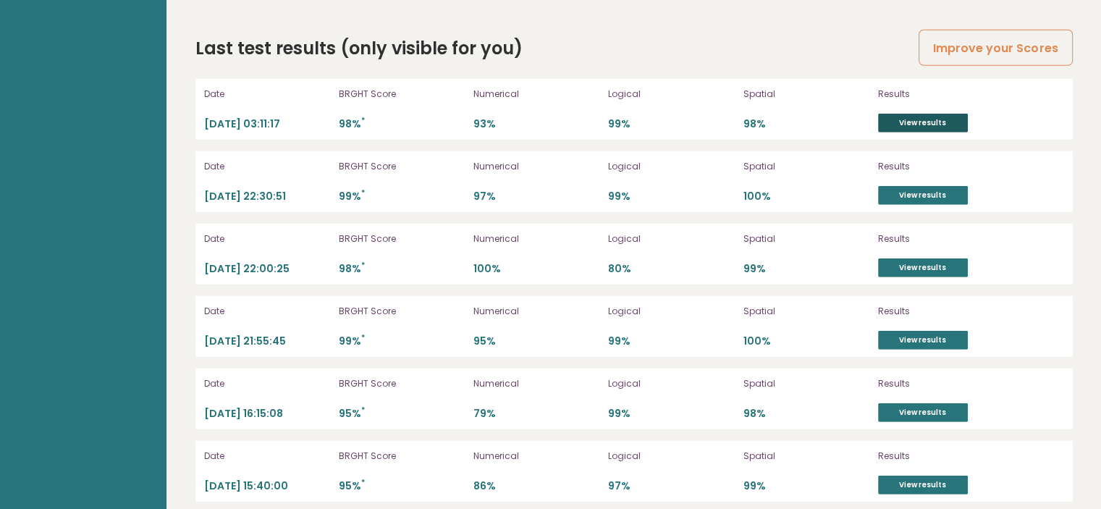
click at [910, 114] on link "View results" at bounding box center [923, 123] width 90 height 19
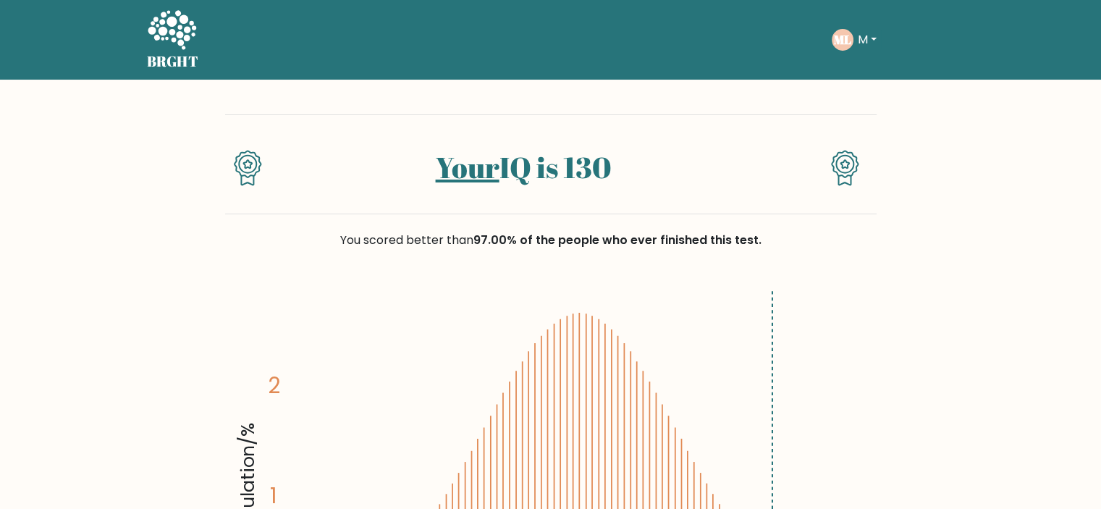
scroll to position [145, 0]
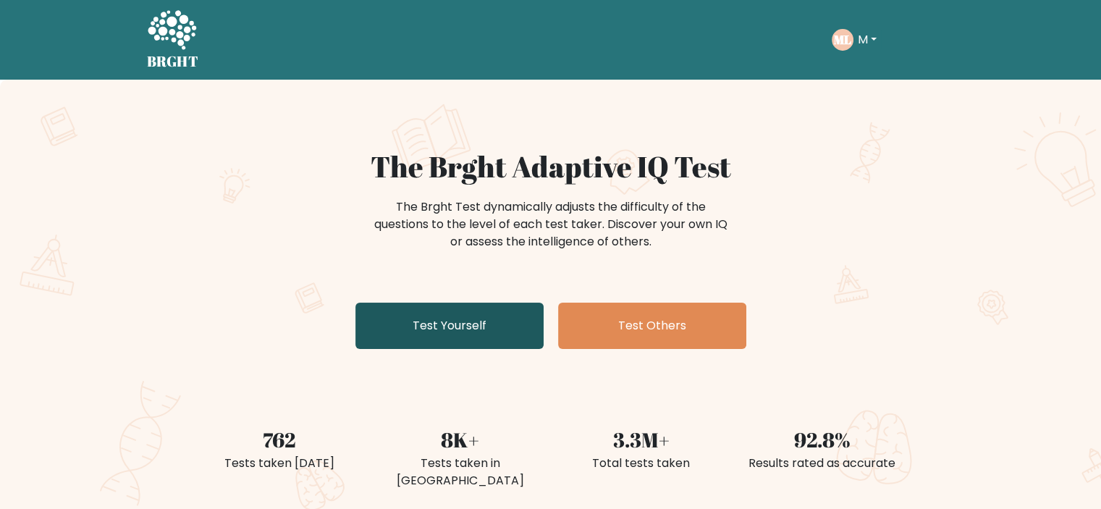
click at [486, 334] on link "Test Yourself" at bounding box center [449, 326] width 188 height 46
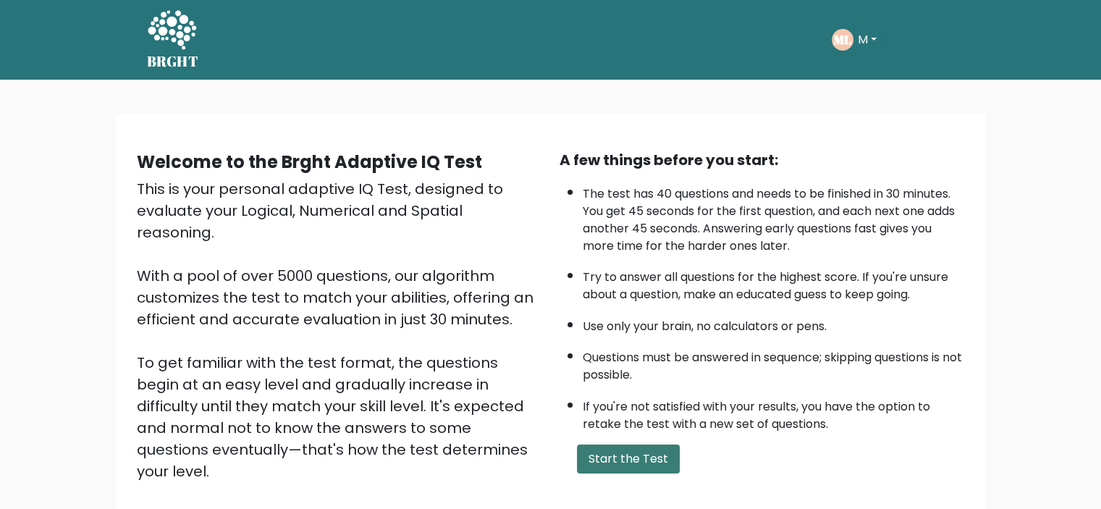
click at [628, 445] on button "Start the Test" at bounding box center [628, 458] width 103 height 29
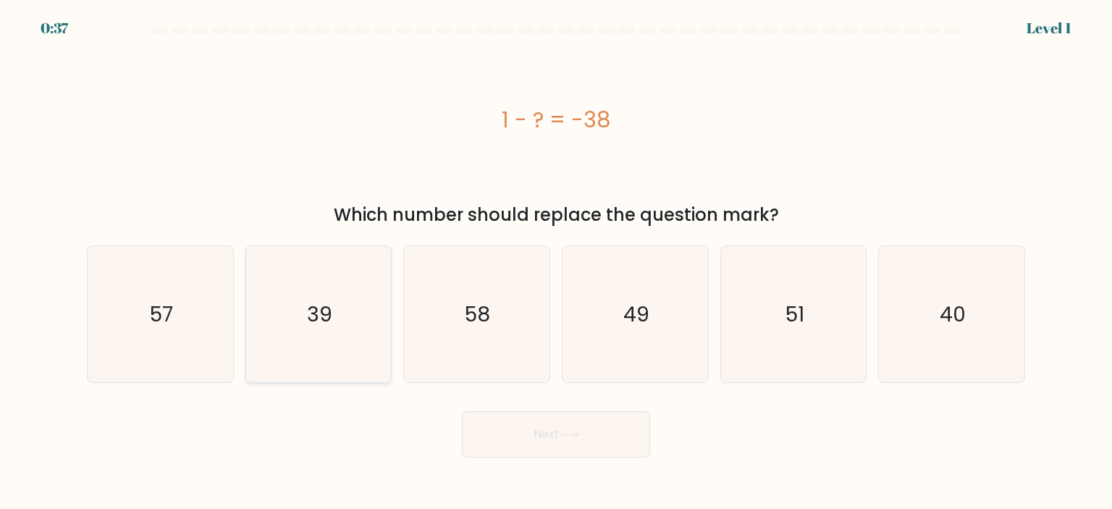
click at [347, 286] on icon "39" at bounding box center [318, 314] width 136 height 136
click at [556, 262] on input "b. 39" at bounding box center [556, 258] width 1 height 7
radio input "true"
click at [523, 429] on button "Next" at bounding box center [556, 434] width 188 height 46
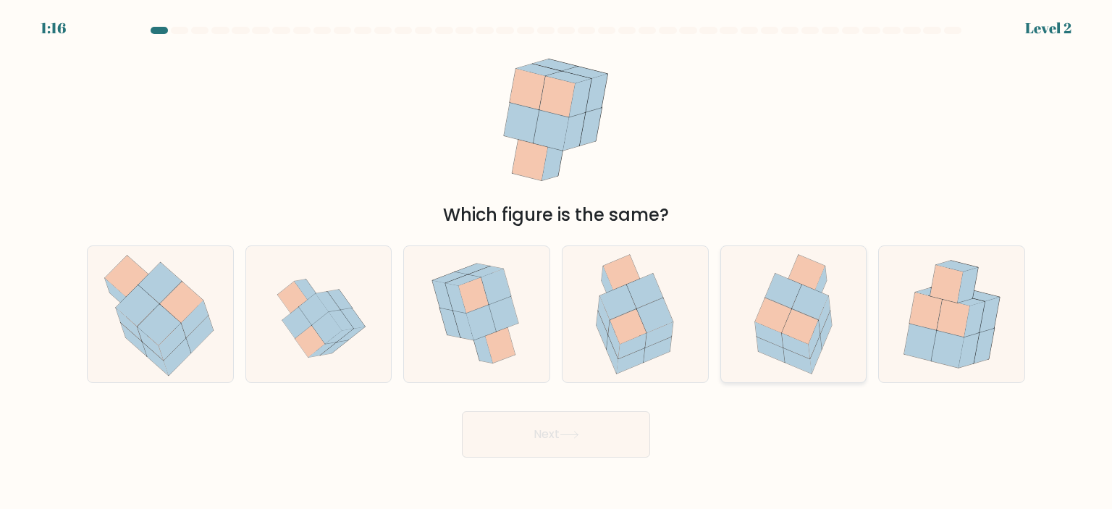
click at [816, 326] on icon at bounding box center [814, 340] width 12 height 38
click at [557, 262] on input "e." at bounding box center [556, 258] width 1 height 7
radio input "true"
click at [621, 436] on button "Next" at bounding box center [556, 434] width 188 height 46
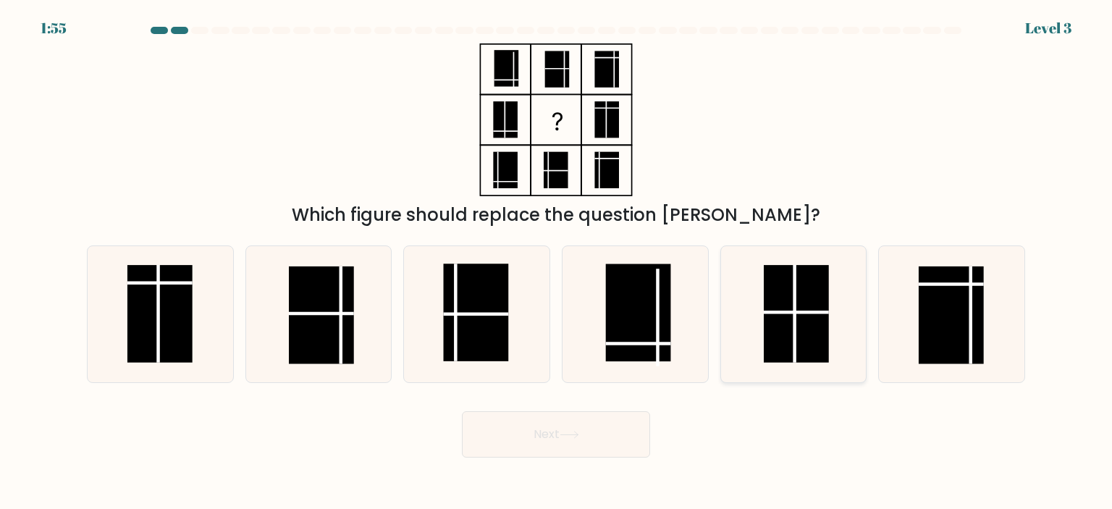
click at [803, 332] on rect at bounding box center [796, 314] width 65 height 98
click at [557, 262] on input "e." at bounding box center [556, 258] width 1 height 7
radio input "true"
click at [592, 441] on button "Next" at bounding box center [556, 434] width 188 height 46
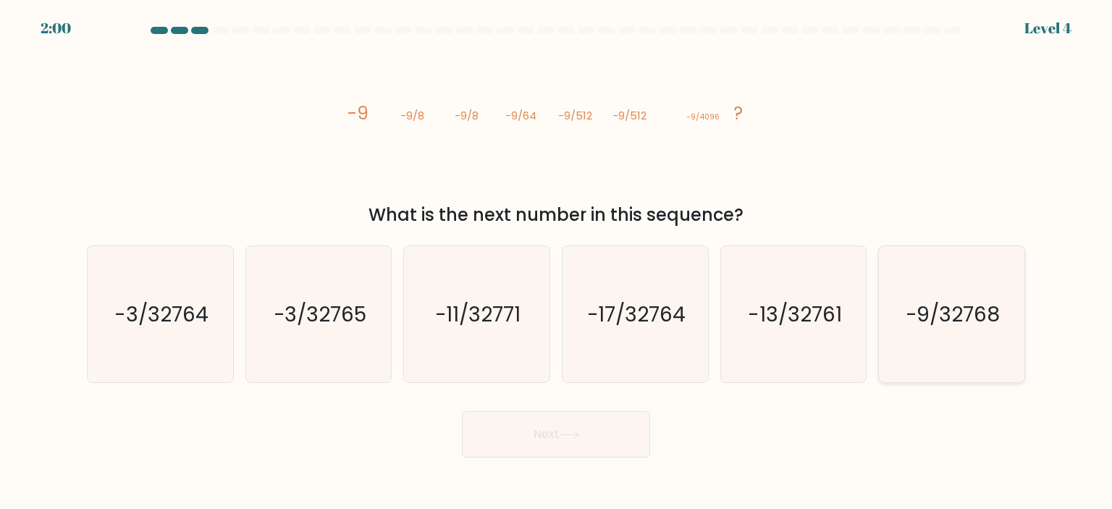
drag, startPoint x: 939, startPoint y: 275, endPoint x: 910, endPoint y: 294, distance: 33.9
click at [938, 275] on icon "-9/32768" at bounding box center [951, 314] width 136 height 136
click at [557, 262] on input "f. -9/32768" at bounding box center [556, 258] width 1 height 7
radio input "true"
click at [593, 436] on button "Next" at bounding box center [556, 434] width 188 height 46
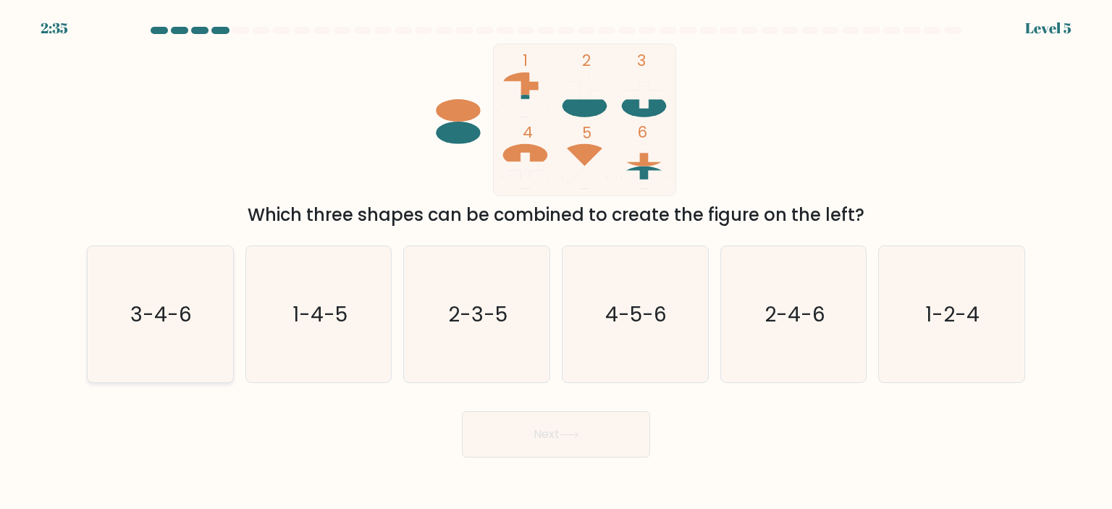
click at [128, 315] on icon "3-4-6" at bounding box center [160, 314] width 136 height 136
click at [556, 262] on input "a. 3-4-6" at bounding box center [556, 258] width 1 height 7
radio input "true"
click at [548, 458] on body "2:34 Level 5" at bounding box center [556, 254] width 1112 height 509
click at [528, 435] on button "Next" at bounding box center [556, 434] width 188 height 46
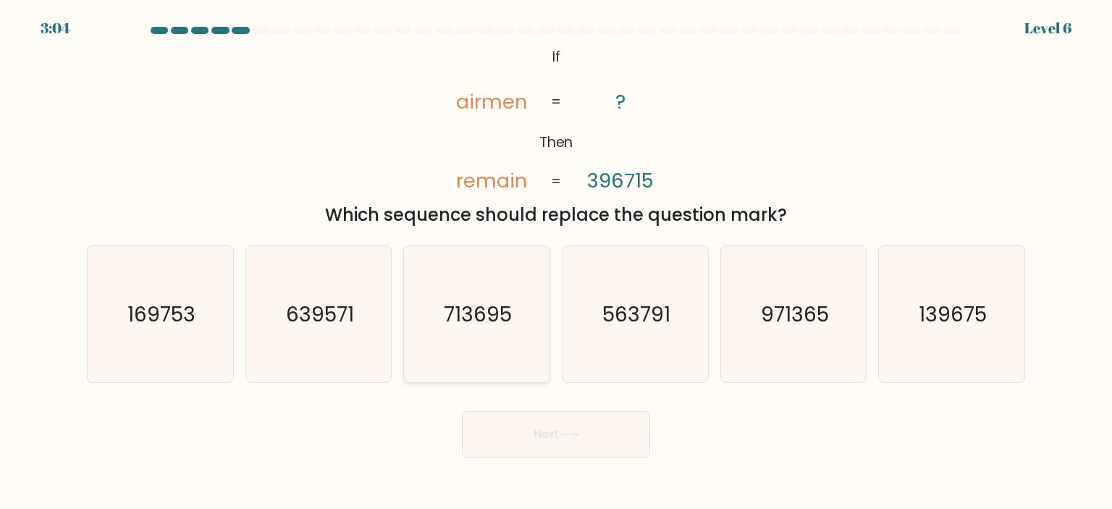
click at [492, 334] on icon "713695" at bounding box center [476, 314] width 136 height 136
click at [556, 262] on input "c. 713695" at bounding box center [556, 258] width 1 height 7
radio input "true"
click at [559, 439] on button "Next" at bounding box center [556, 434] width 188 height 46
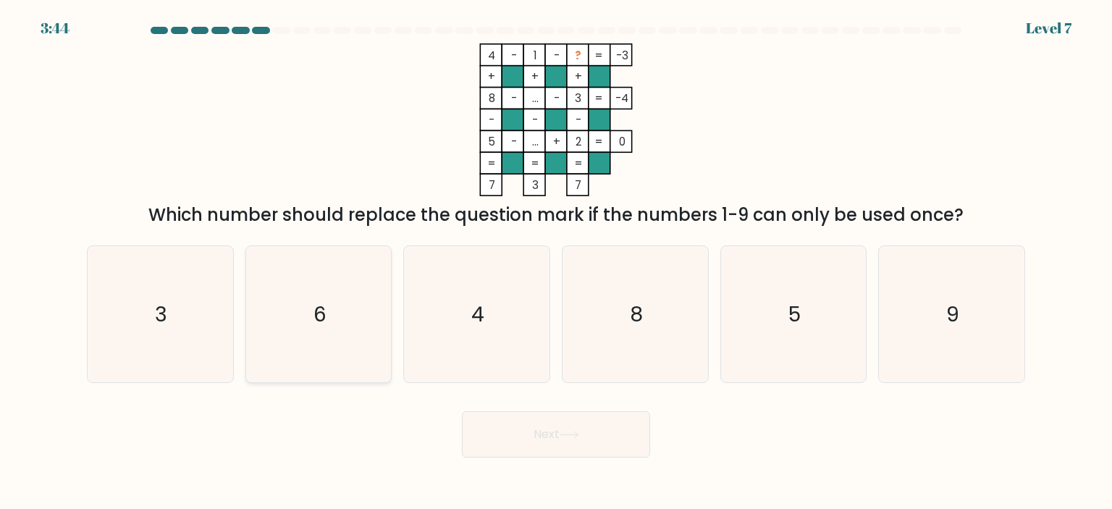
click at [375, 263] on icon "6" at bounding box center [318, 314] width 136 height 136
click at [556, 262] on input "b. 6" at bounding box center [556, 258] width 1 height 7
radio input "true"
click at [491, 415] on button "Next" at bounding box center [556, 434] width 188 height 46
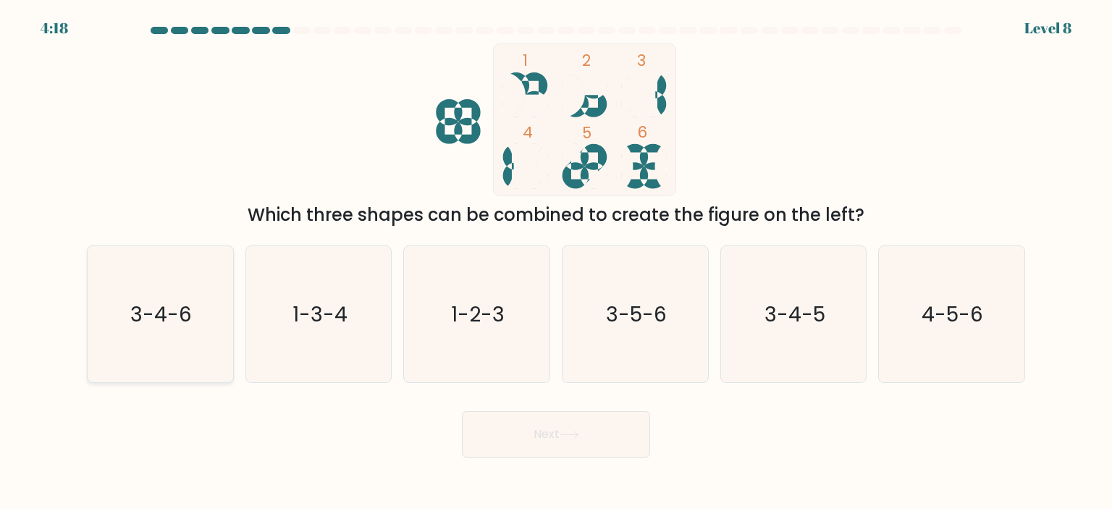
click at [120, 303] on icon "3-4-6" at bounding box center [160, 314] width 136 height 136
click at [556, 262] on input "a. 3-4-6" at bounding box center [556, 258] width 1 height 7
radio input "true"
click at [531, 447] on button "Next" at bounding box center [556, 434] width 188 height 46
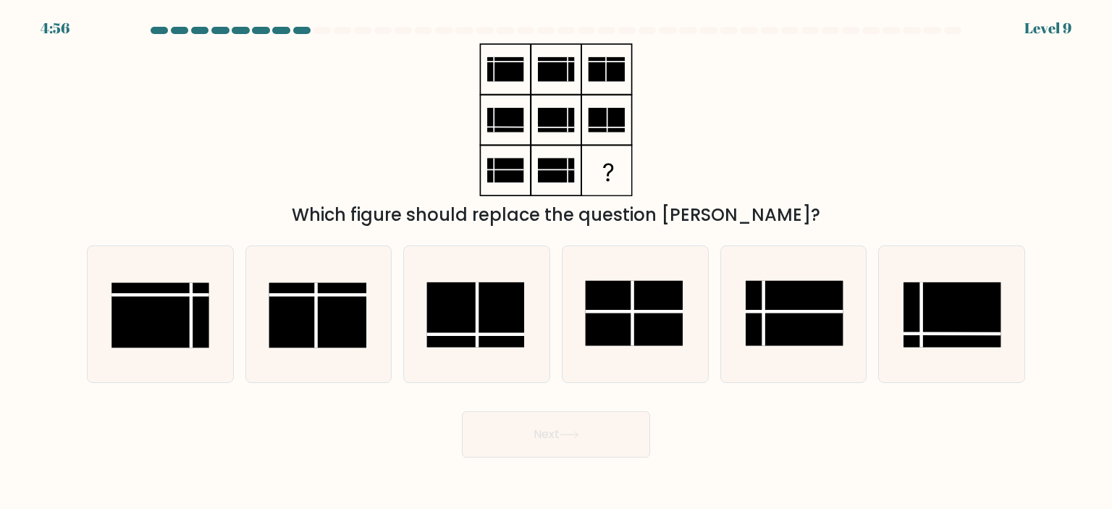
drag, startPoint x: 644, startPoint y: 293, endPoint x: 599, endPoint y: 393, distance: 109.5
click at [643, 297] on rect at bounding box center [635, 313] width 98 height 65
click at [557, 262] on input "d." at bounding box center [556, 258] width 1 height 7
radio input "true"
click at [575, 431] on button "Next" at bounding box center [556, 434] width 188 height 46
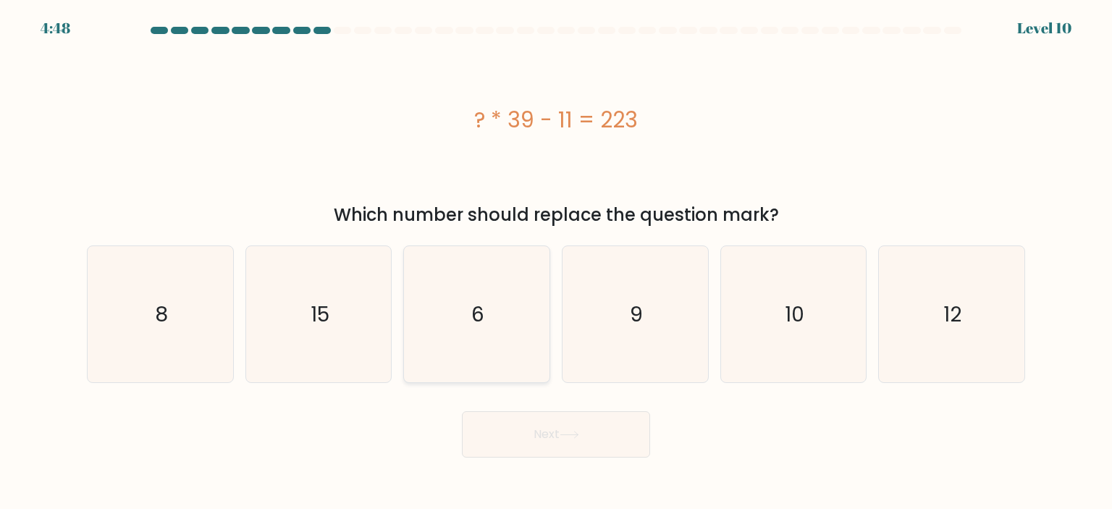
click at [497, 303] on icon "6" at bounding box center [476, 314] width 136 height 136
click at [556, 262] on input "c. 6" at bounding box center [556, 258] width 1 height 7
radio input "true"
click at [544, 413] on button "Next" at bounding box center [556, 434] width 188 height 46
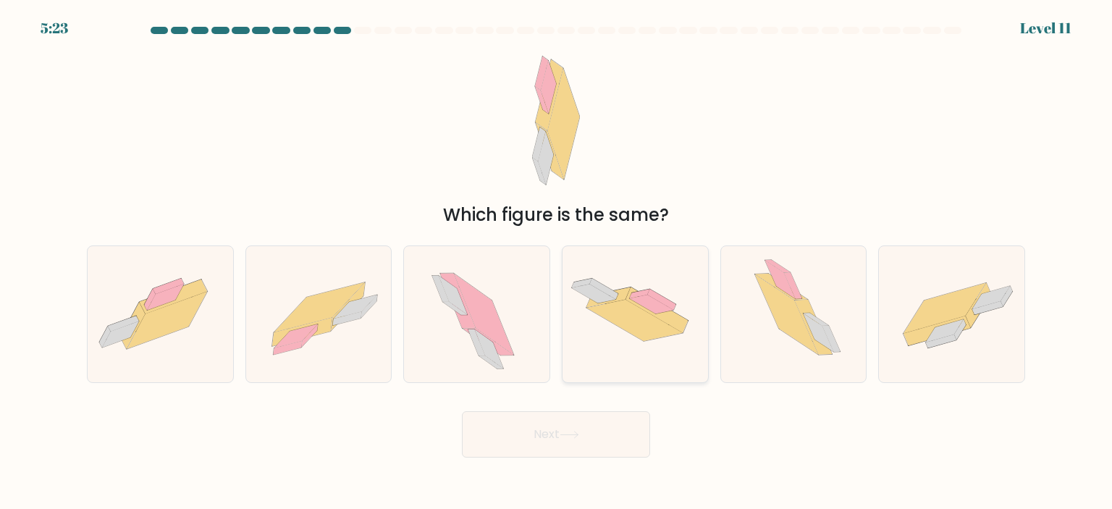
click at [668, 291] on icon at bounding box center [634, 314] width 145 height 88
click at [557, 262] on input "d." at bounding box center [556, 258] width 1 height 7
radio input "true"
click at [591, 456] on button "Next" at bounding box center [556, 434] width 188 height 46
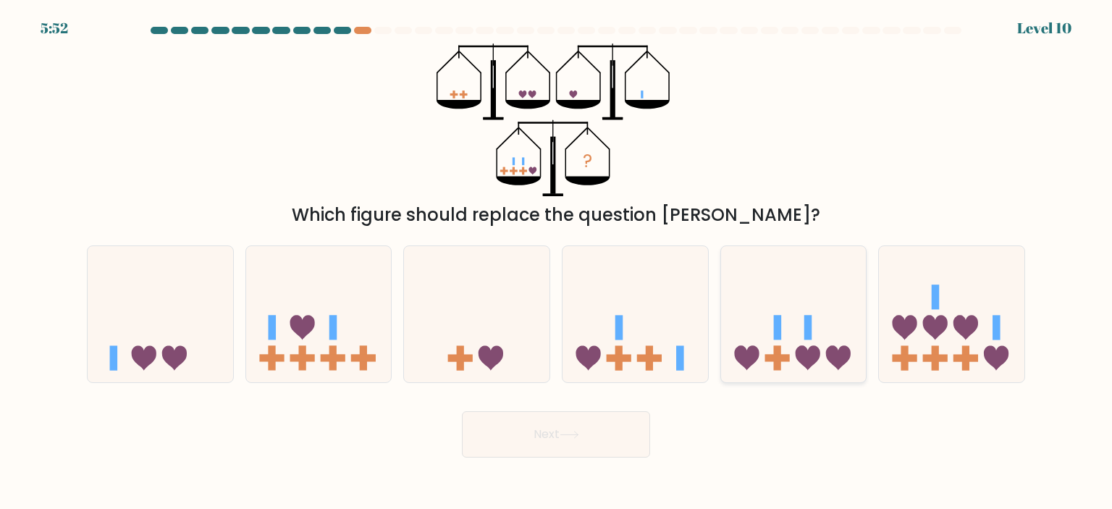
click at [814, 355] on icon at bounding box center [807, 358] width 25 height 25
click at [557, 262] on input "e." at bounding box center [556, 258] width 1 height 7
radio input "true"
click at [600, 417] on button "Next" at bounding box center [556, 434] width 188 height 46
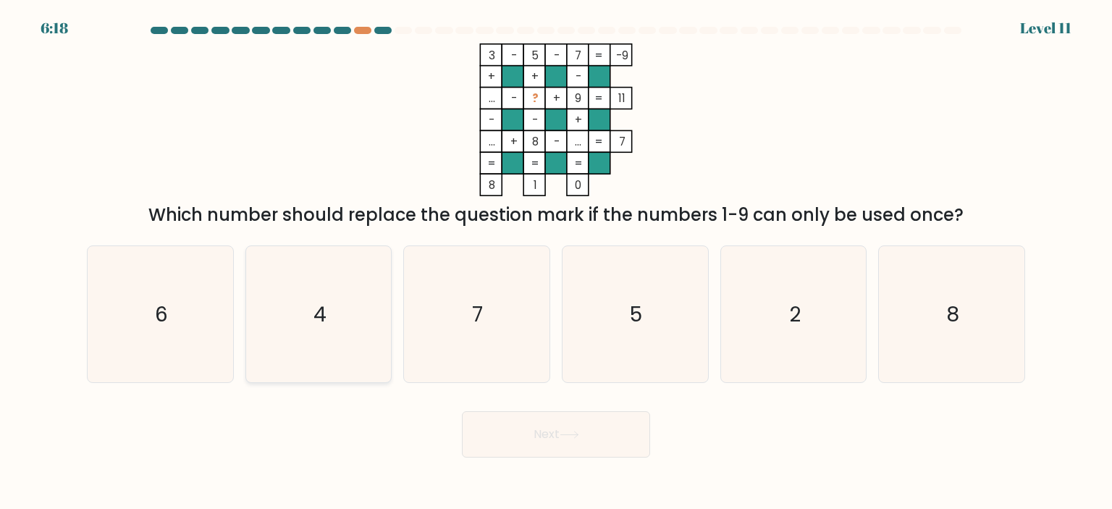
click at [334, 273] on icon "4" at bounding box center [318, 314] width 136 height 136
click at [556, 262] on input "b. 4" at bounding box center [556, 258] width 1 height 7
radio input "true"
click at [503, 434] on button "Next" at bounding box center [556, 434] width 188 height 46
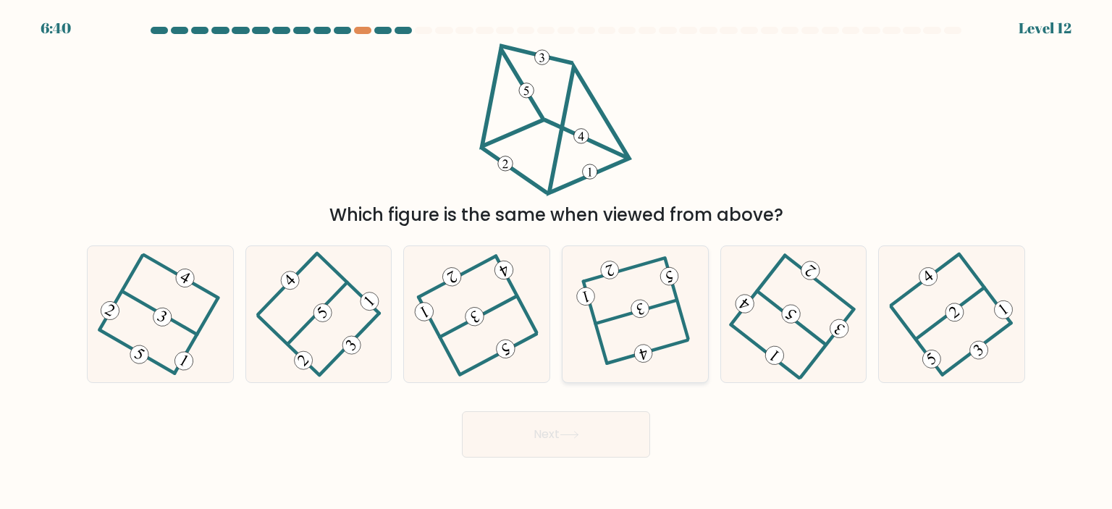
click at [675, 352] on icon at bounding box center [635, 314] width 105 height 109
click at [557, 262] on input "d." at bounding box center [556, 258] width 1 height 7
radio input "true"
click at [613, 425] on button "Next" at bounding box center [556, 434] width 188 height 46
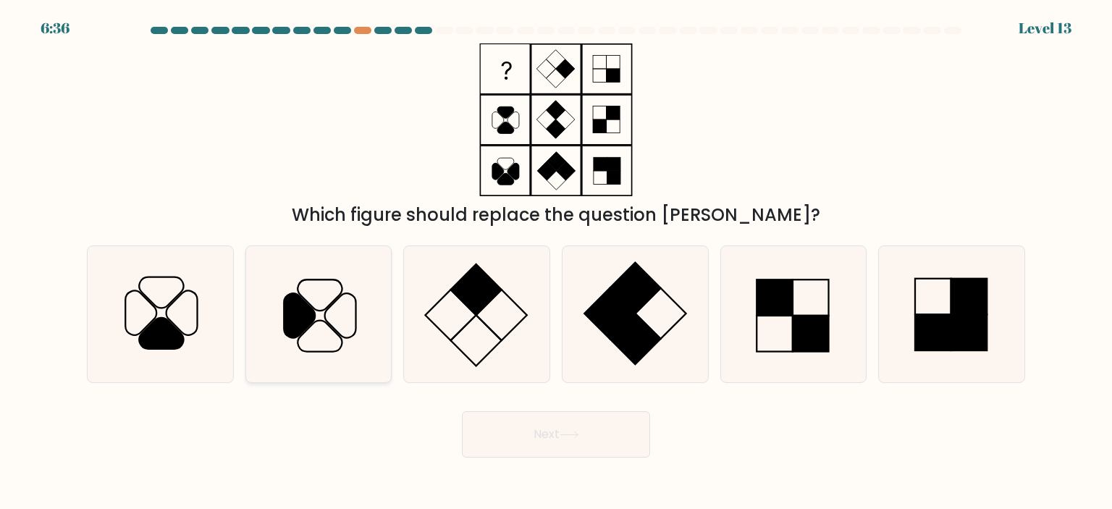
click at [344, 326] on icon at bounding box center [318, 314] width 136 height 136
click at [556, 262] on input "b." at bounding box center [556, 258] width 1 height 7
radio input "true"
click at [494, 431] on button "Next" at bounding box center [556, 434] width 188 height 46
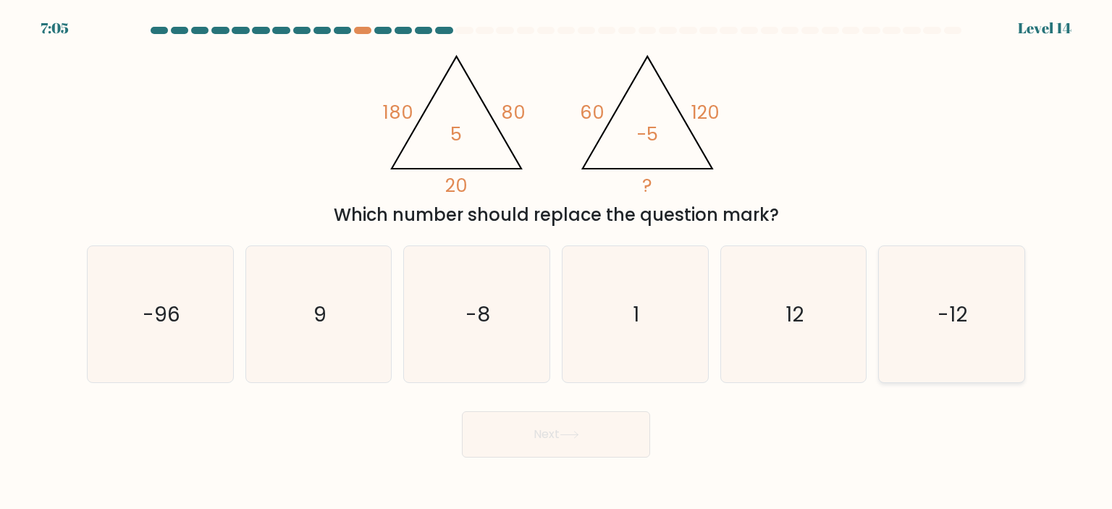
click at [947, 335] on icon "-12" at bounding box center [951, 314] width 136 height 136
click at [557, 262] on input "f. -12" at bounding box center [556, 258] width 1 height 7
radio input "true"
click at [640, 431] on button "Next" at bounding box center [556, 434] width 188 height 46
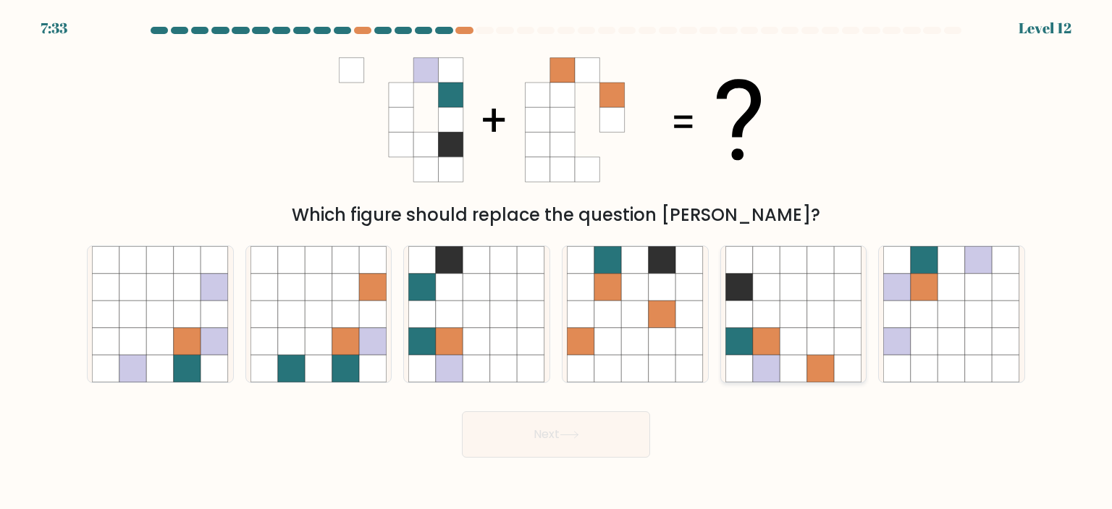
click at [796, 269] on icon at bounding box center [793, 260] width 28 height 28
click at [557, 262] on input "e." at bounding box center [556, 258] width 1 height 7
radio input "true"
click at [608, 433] on button "Next" at bounding box center [556, 434] width 188 height 46
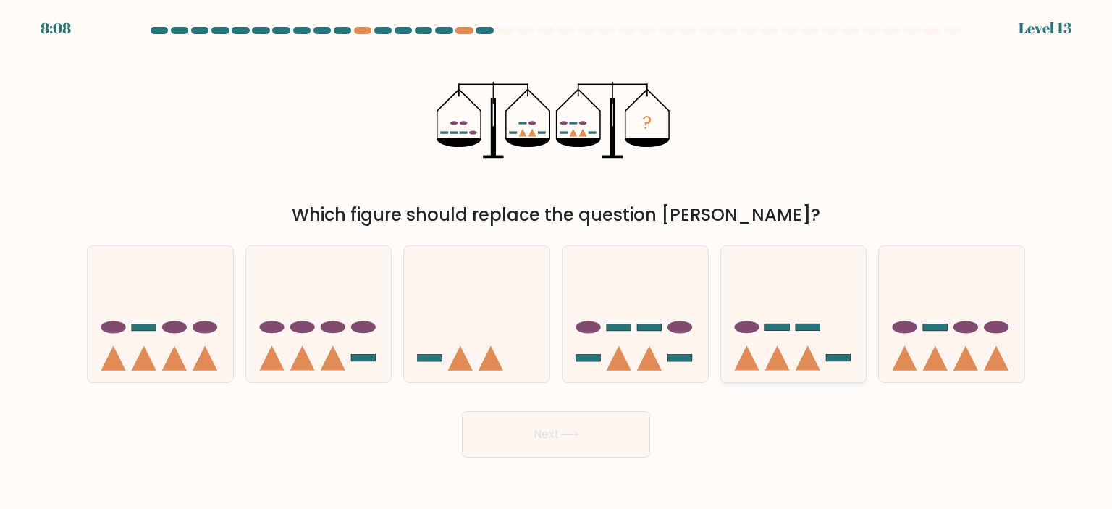
click at [804, 342] on icon at bounding box center [793, 314] width 145 height 120
click at [557, 262] on input "e." at bounding box center [556, 258] width 1 height 7
radio input "true"
click at [623, 421] on button "Next" at bounding box center [556, 434] width 188 height 46
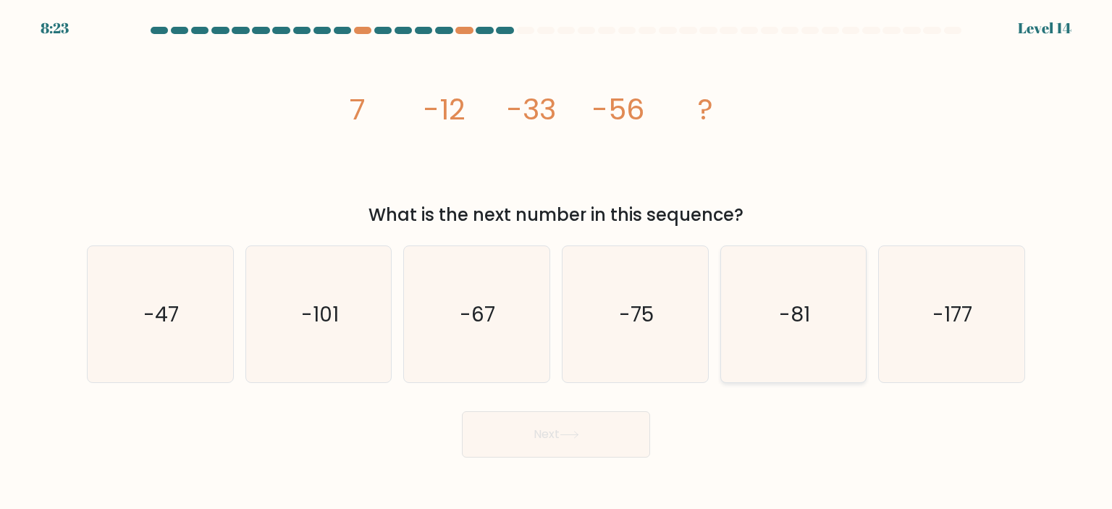
click at [838, 292] on icon "-81" at bounding box center [793, 314] width 136 height 136
click at [557, 262] on input "e. -81" at bounding box center [556, 258] width 1 height 7
radio input "true"
click at [651, 426] on div "Next" at bounding box center [555, 428] width 955 height 57
click at [637, 427] on button "Next" at bounding box center [556, 434] width 188 height 46
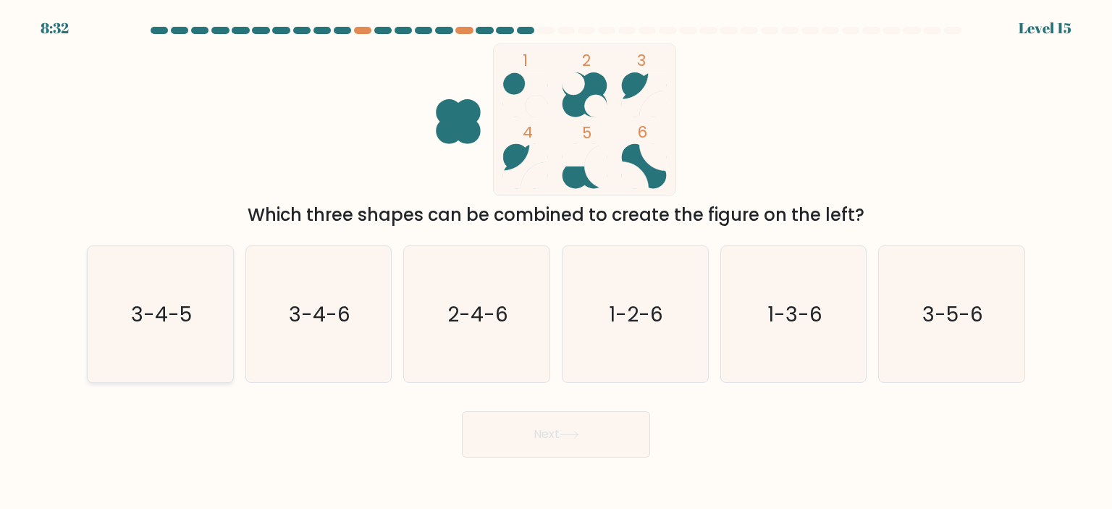
click at [174, 312] on text "3-4-5" at bounding box center [161, 314] width 61 height 29
click at [556, 262] on input "a. 3-4-5" at bounding box center [556, 258] width 1 height 7
radio input "true"
click at [476, 425] on button "Next" at bounding box center [556, 434] width 188 height 46
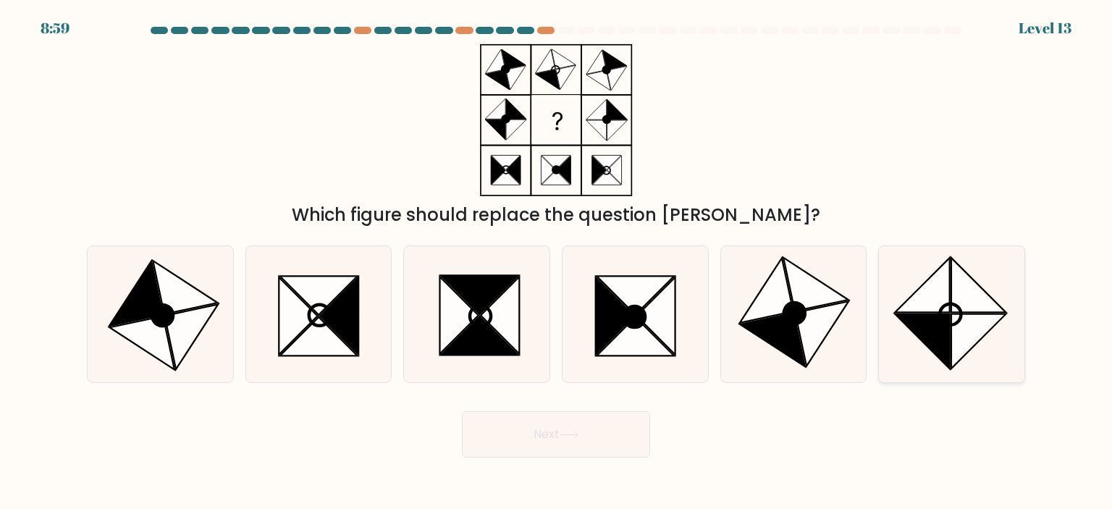
click at [955, 312] on icon at bounding box center [979, 285] width 55 height 55
click at [557, 262] on input "f." at bounding box center [556, 258] width 1 height 7
radio input "true"
click at [579, 433] on icon at bounding box center [569, 435] width 20 height 8
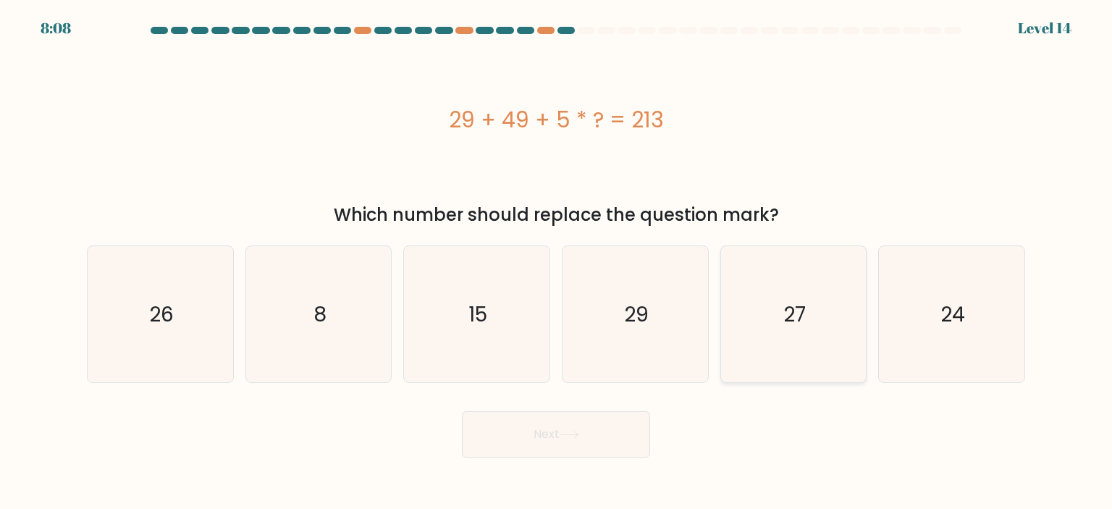
click at [779, 290] on icon "27" at bounding box center [793, 314] width 136 height 136
click at [557, 262] on input "e. 27" at bounding box center [556, 258] width 1 height 7
radio input "true"
click at [554, 431] on button "Next" at bounding box center [556, 434] width 188 height 46
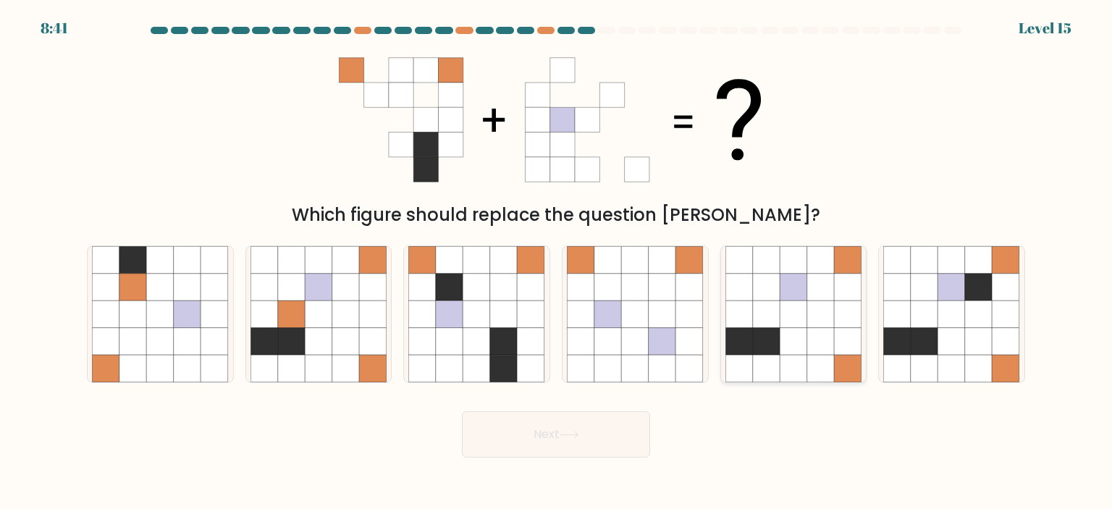
click at [767, 295] on icon at bounding box center [767, 288] width 28 height 28
click at [557, 262] on input "e." at bounding box center [556, 258] width 1 height 7
radio input "true"
click at [573, 436] on icon at bounding box center [569, 435] width 20 height 8
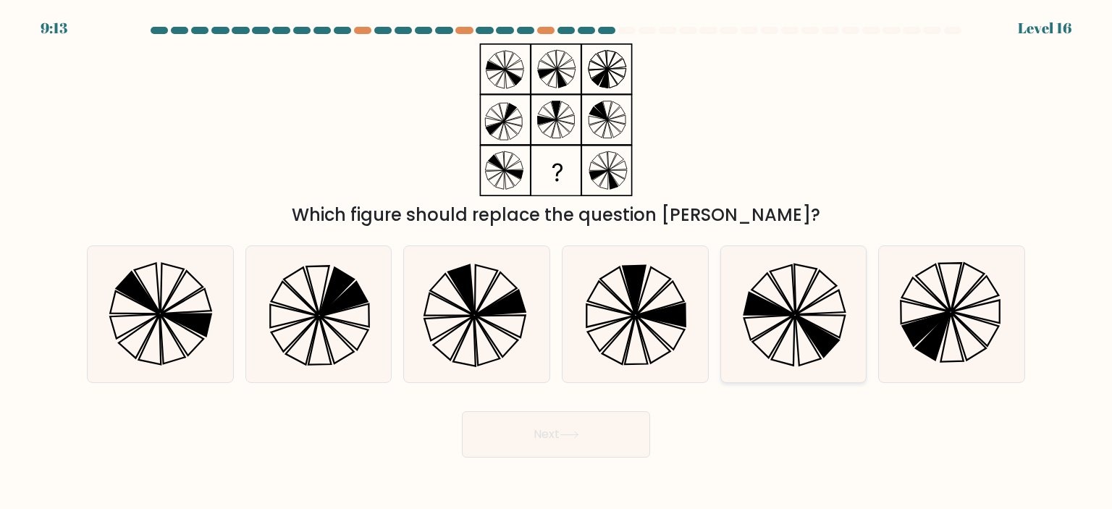
drag, startPoint x: 757, startPoint y: 256, endPoint x: 756, endPoint y: 295, distance: 38.4
click at [761, 259] on icon at bounding box center [793, 314] width 136 height 136
click at [557, 259] on input "e." at bounding box center [556, 258] width 1 height 7
radio input "true"
click at [622, 430] on button "Next" at bounding box center [556, 434] width 188 height 46
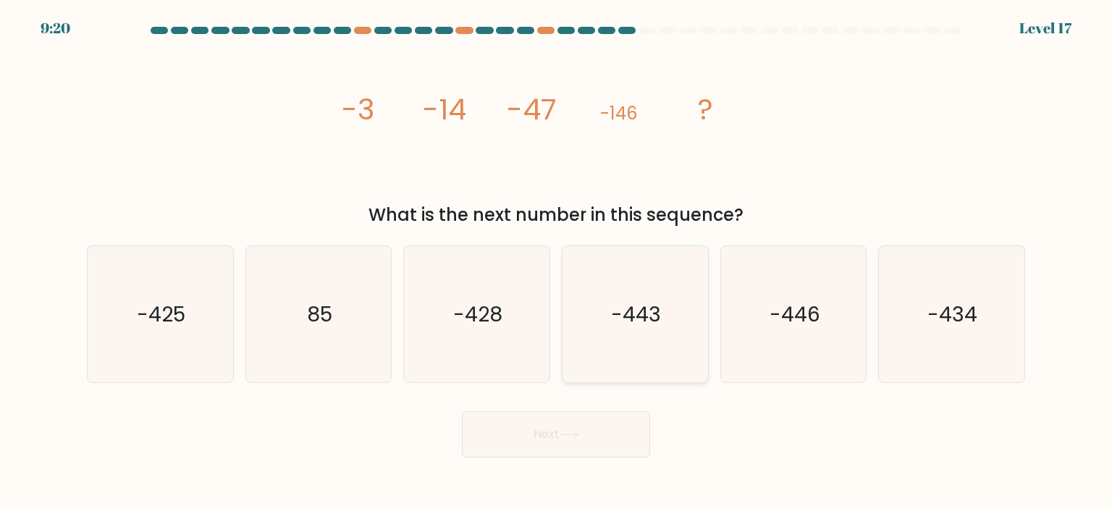
click at [663, 305] on icon "-443" at bounding box center [635, 314] width 136 height 136
click at [557, 262] on input "d. -443" at bounding box center [556, 258] width 1 height 7
radio input "true"
click at [625, 440] on button "Next" at bounding box center [556, 434] width 188 height 46
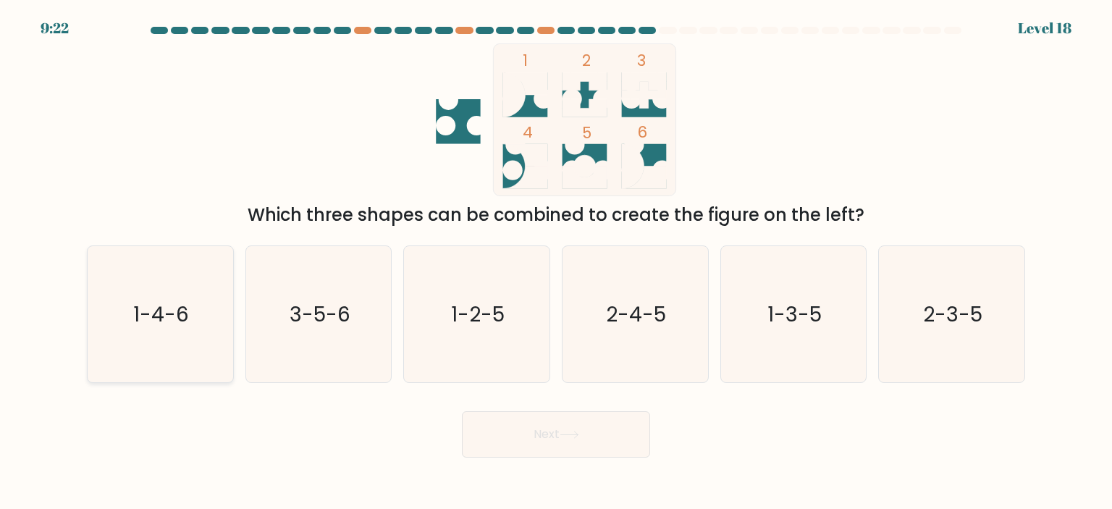
click at [152, 311] on text "1-4-6" at bounding box center [162, 314] width 56 height 29
click at [556, 262] on input "a. 1-4-6" at bounding box center [556, 258] width 1 height 7
radio input "true"
click at [514, 459] on body "9:21 Level 18" at bounding box center [556, 254] width 1112 height 509
click at [515, 449] on button "Next" at bounding box center [556, 434] width 188 height 46
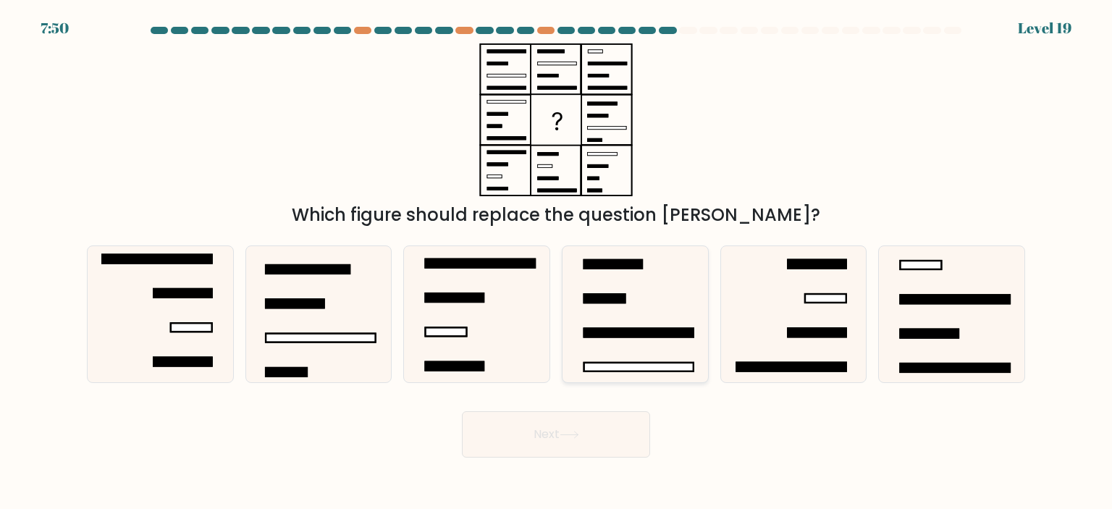
click at [634, 317] on icon at bounding box center [635, 314] width 136 height 136
click at [557, 262] on input "d." at bounding box center [556, 258] width 1 height 7
radio input "true"
click at [619, 445] on button "Next" at bounding box center [556, 434] width 188 height 46
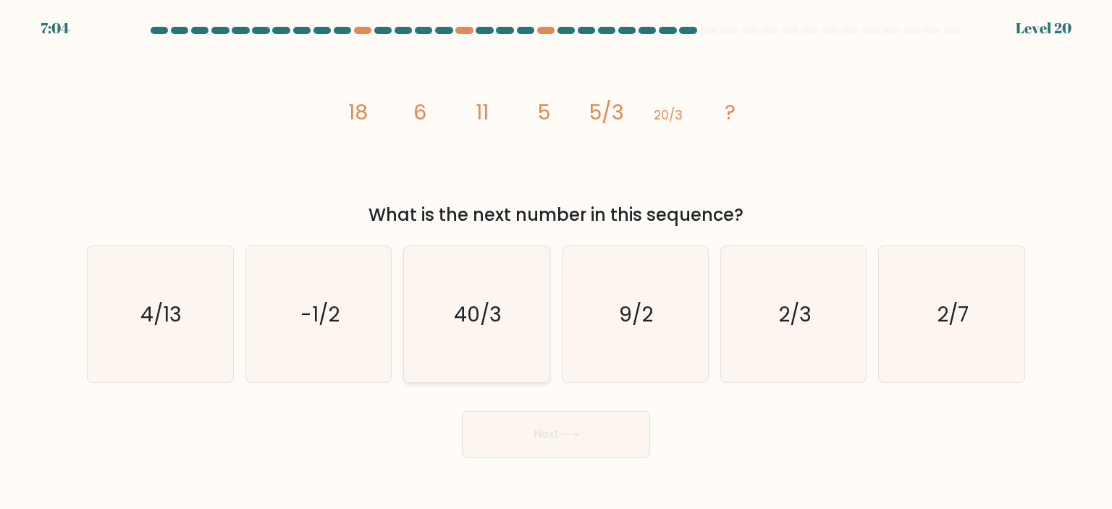
click at [475, 315] on text "40/3" at bounding box center [479, 314] width 48 height 29
click at [556, 262] on input "c. 40/3" at bounding box center [556, 258] width 1 height 7
radio input "true"
click at [531, 405] on div "Next" at bounding box center [555, 428] width 955 height 57
click at [536, 425] on button "Next" at bounding box center [556, 434] width 188 height 46
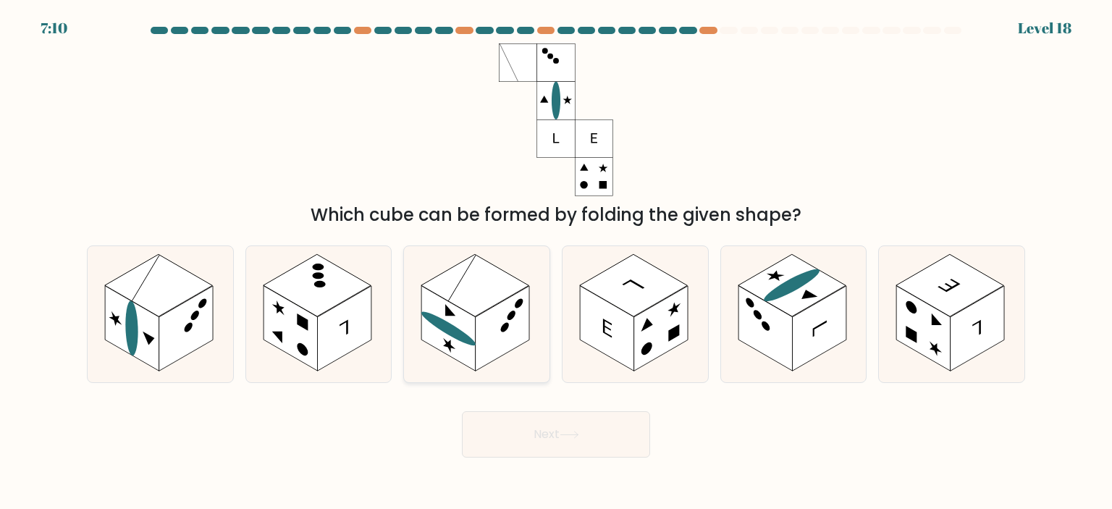
click at [489, 345] on rect at bounding box center [503, 328] width 54 height 85
click at [556, 262] on input "c." at bounding box center [556, 258] width 1 height 7
radio input "true"
click at [544, 455] on button "Next" at bounding box center [556, 434] width 188 height 46
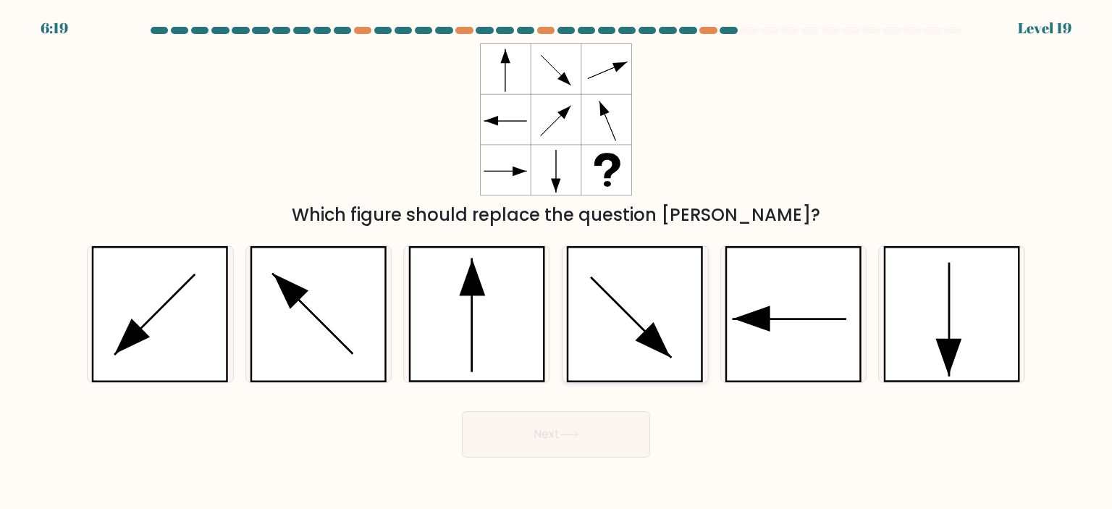
click at [683, 359] on icon at bounding box center [635, 314] width 138 height 136
click at [557, 262] on input "d." at bounding box center [556, 258] width 1 height 7
radio input "true"
click at [630, 438] on button "Next" at bounding box center [556, 434] width 188 height 46
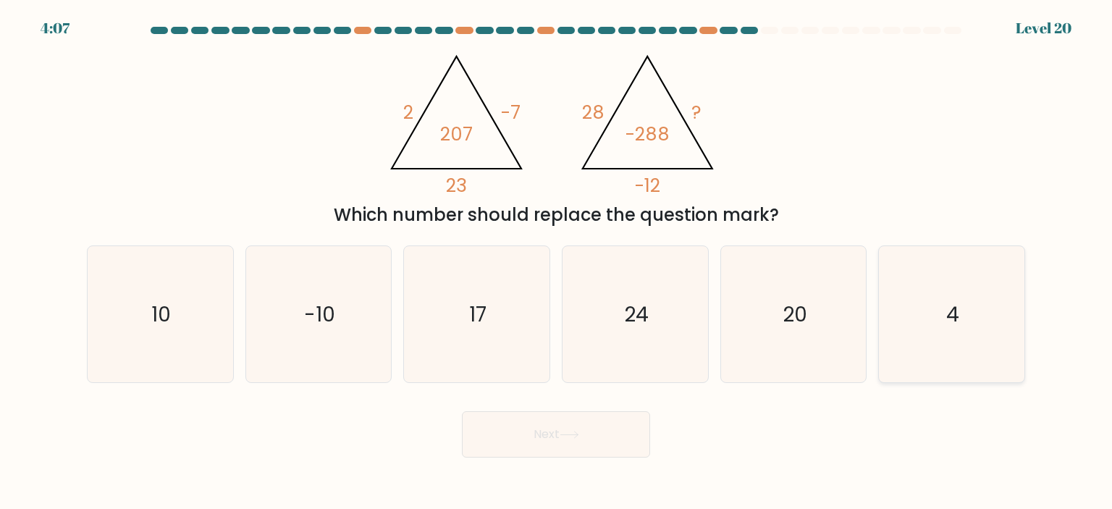
click at [924, 287] on icon "4" at bounding box center [951, 314] width 136 height 136
click at [557, 262] on input "f. 4" at bounding box center [556, 258] width 1 height 7
radio input "true"
click at [611, 442] on button "Next" at bounding box center [556, 434] width 188 height 46
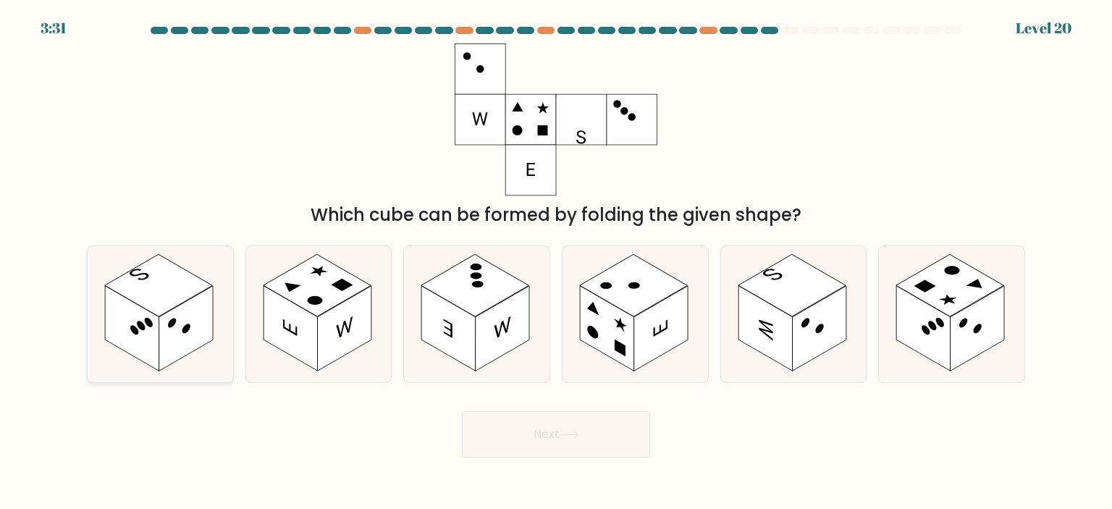
click at [181, 338] on rect at bounding box center [186, 328] width 54 height 85
click at [556, 262] on input "a." at bounding box center [556, 258] width 1 height 7
radio input "true"
click at [515, 436] on button "Next" at bounding box center [556, 434] width 188 height 46
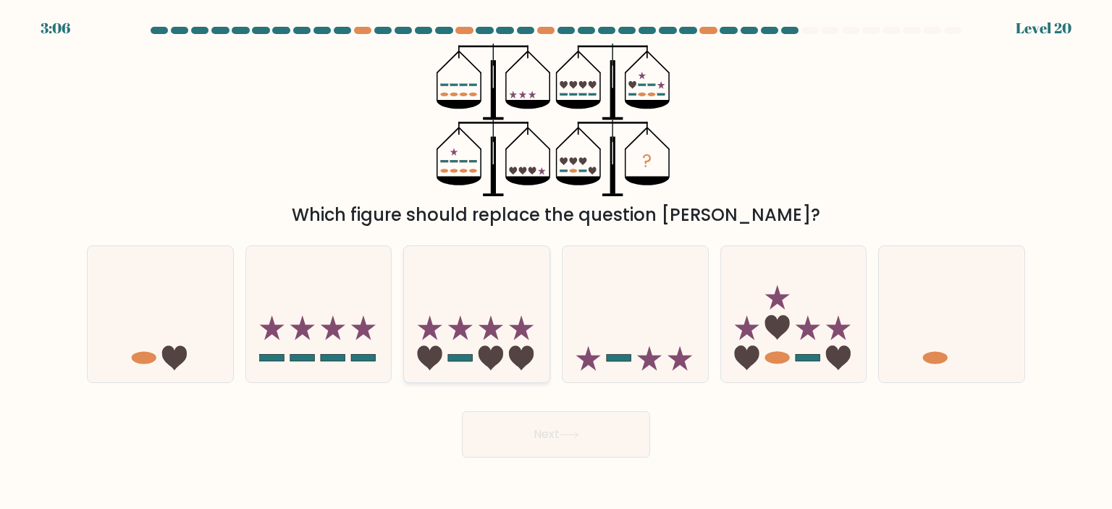
click at [504, 299] on icon at bounding box center [476, 314] width 145 height 120
click at [556, 262] on input "c." at bounding box center [556, 258] width 1 height 7
radio input "true"
click at [574, 443] on button "Next" at bounding box center [556, 434] width 188 height 46
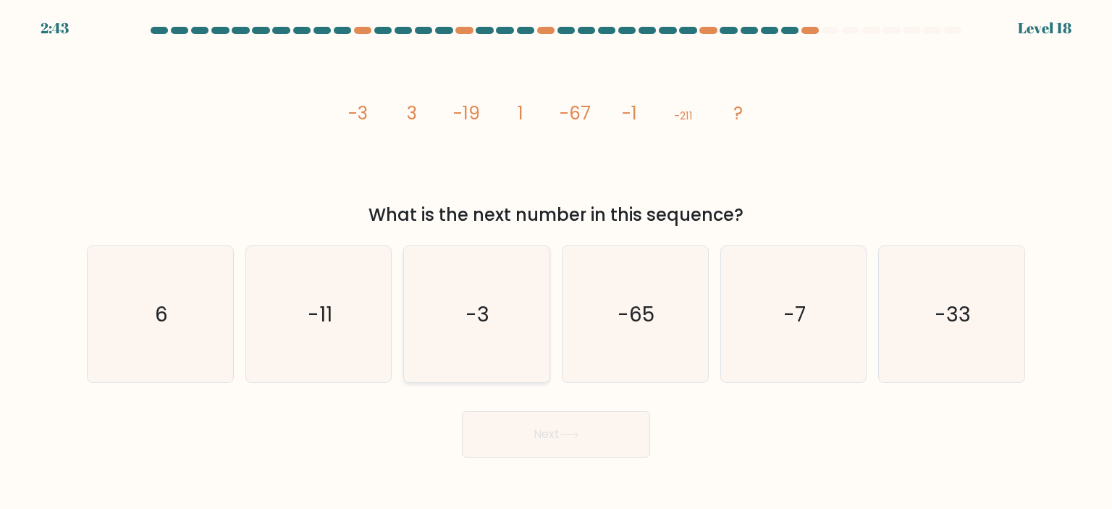
click at [518, 259] on icon "-3" at bounding box center [476, 314] width 136 height 136
click at [556, 259] on input "c. -3" at bounding box center [556, 258] width 1 height 7
radio input "true"
click at [570, 444] on button "Next" at bounding box center [556, 434] width 188 height 46
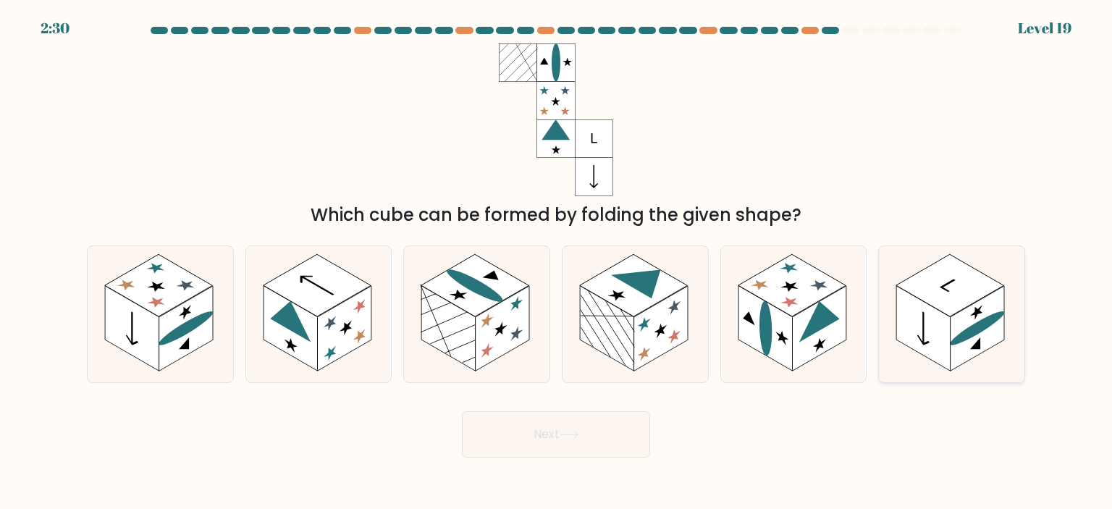
click at [979, 357] on icon at bounding box center [951, 314] width 145 height 136
click at [557, 262] on input "f." at bounding box center [556, 258] width 1 height 7
radio input "true"
click at [622, 436] on button "Next" at bounding box center [556, 434] width 188 height 46
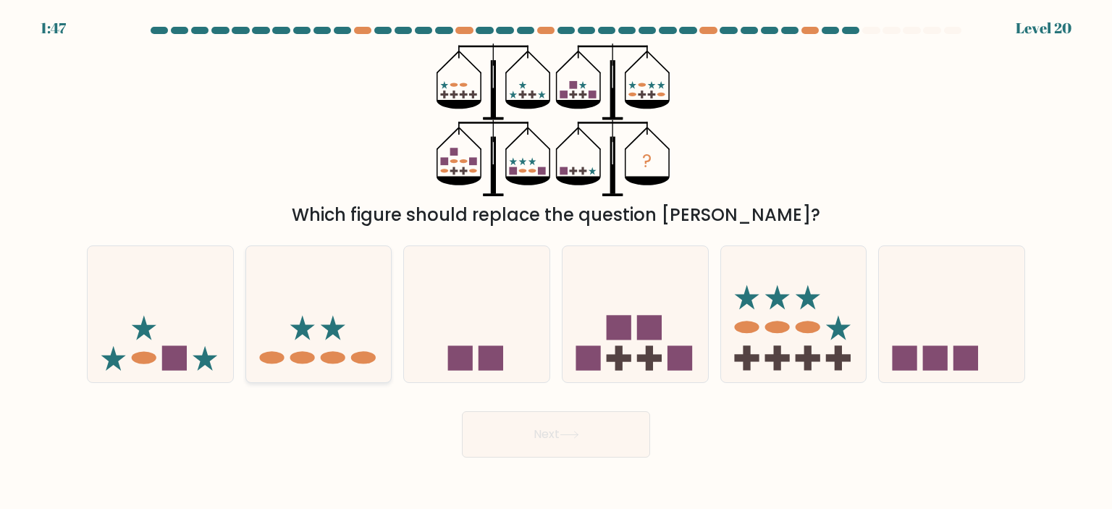
click at [382, 349] on icon at bounding box center [318, 314] width 145 height 120
click at [556, 262] on input "b." at bounding box center [556, 258] width 1 height 7
radio input "true"
click at [556, 426] on button "Next" at bounding box center [556, 434] width 188 height 46
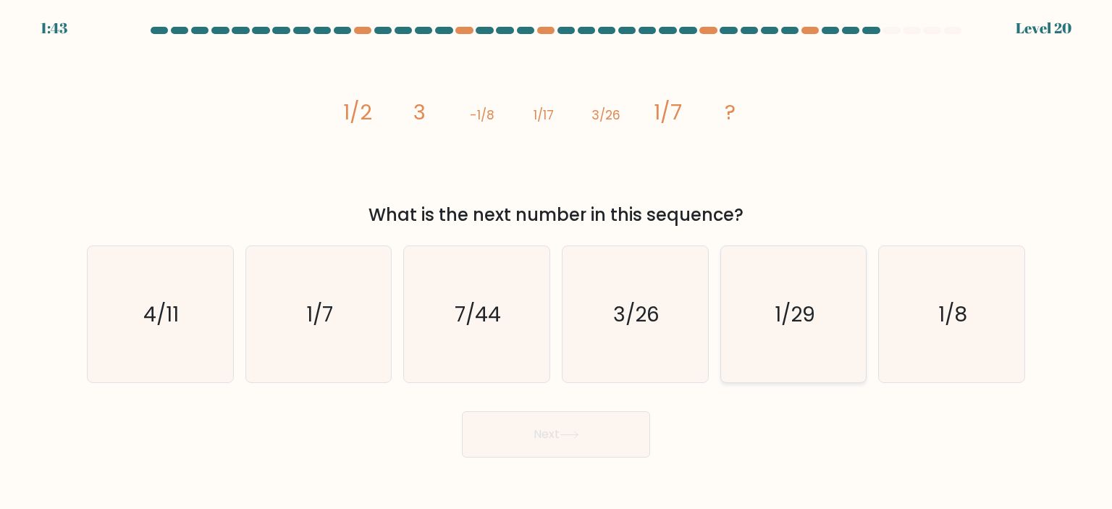
click at [796, 316] on text "1/29" at bounding box center [794, 314] width 41 height 29
click at [557, 262] on input "e. 1/29" at bounding box center [556, 258] width 1 height 7
radio input "true"
drag, startPoint x: 659, startPoint y: 413, endPoint x: 639, endPoint y: 436, distance: 30.8
click at [643, 434] on div "Next" at bounding box center [555, 428] width 955 height 57
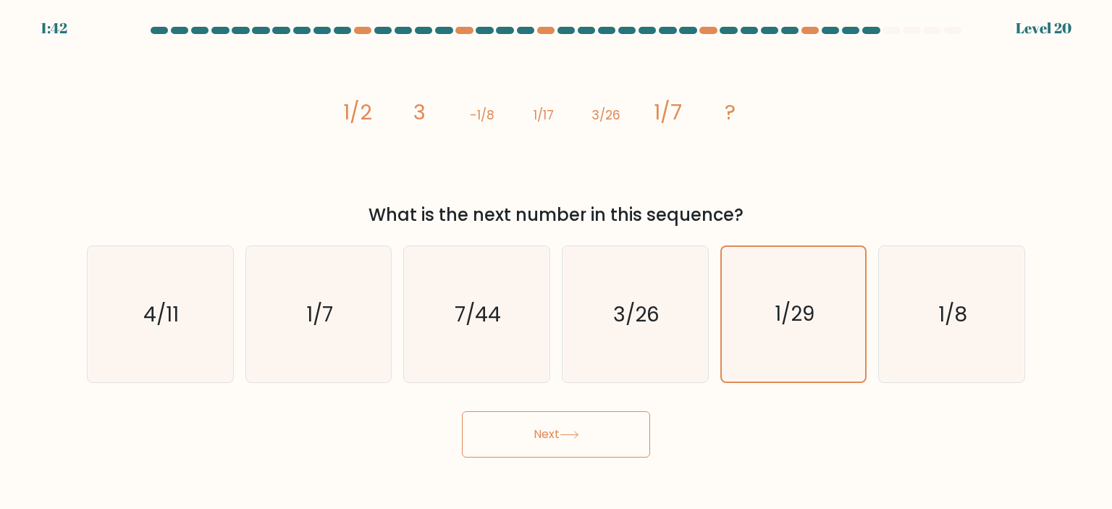
click at [639, 436] on button "Next" at bounding box center [556, 434] width 188 height 46
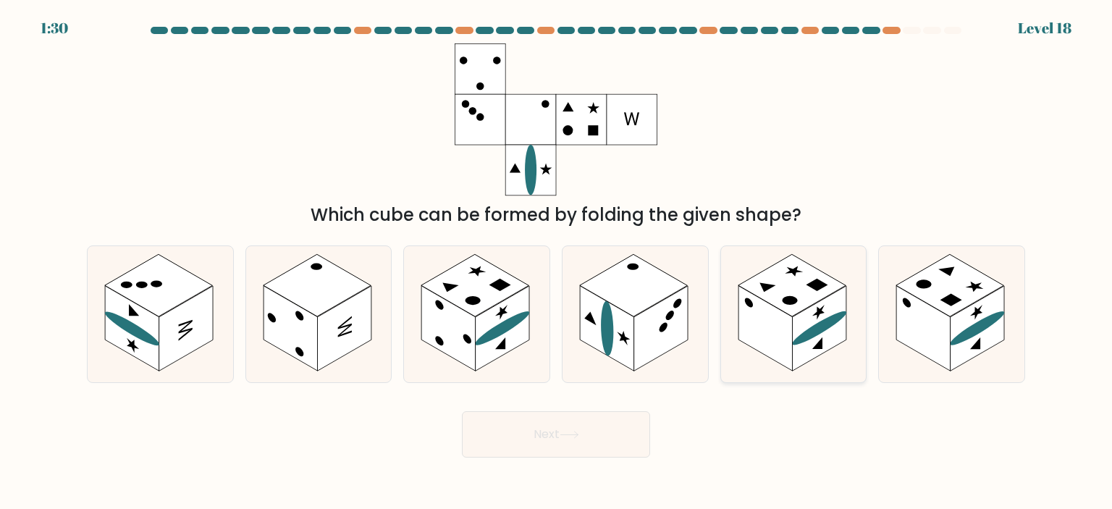
click at [816, 354] on rect at bounding box center [819, 328] width 54 height 85
click at [557, 262] on input "e." at bounding box center [556, 258] width 1 height 7
radio input "true"
click at [636, 422] on button "Next" at bounding box center [556, 434] width 188 height 46
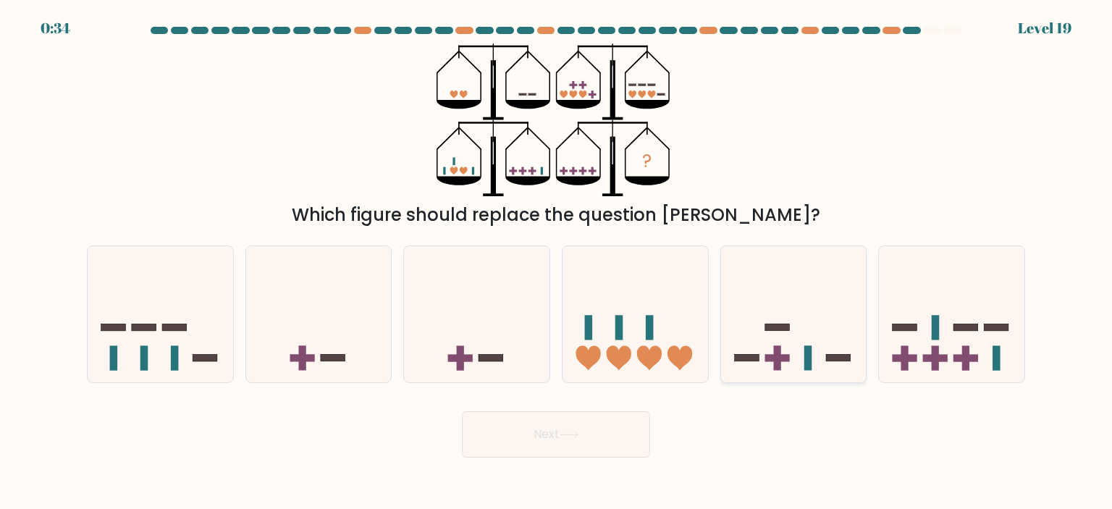
click at [800, 356] on icon at bounding box center [793, 314] width 145 height 120
click at [557, 262] on input "e." at bounding box center [556, 258] width 1 height 7
radio input "true"
click at [602, 436] on button "Next" at bounding box center [556, 434] width 188 height 46
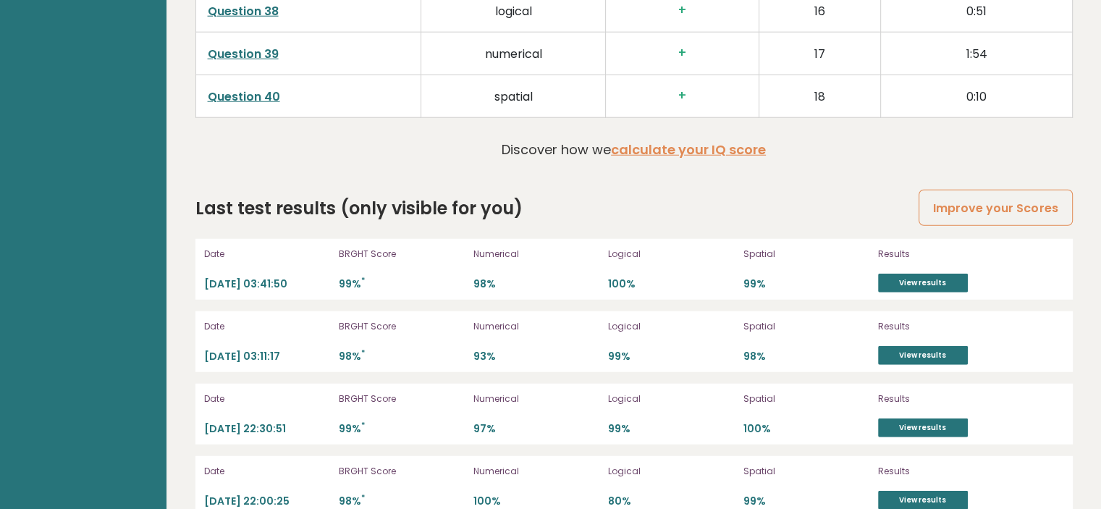
scroll to position [3981, 0]
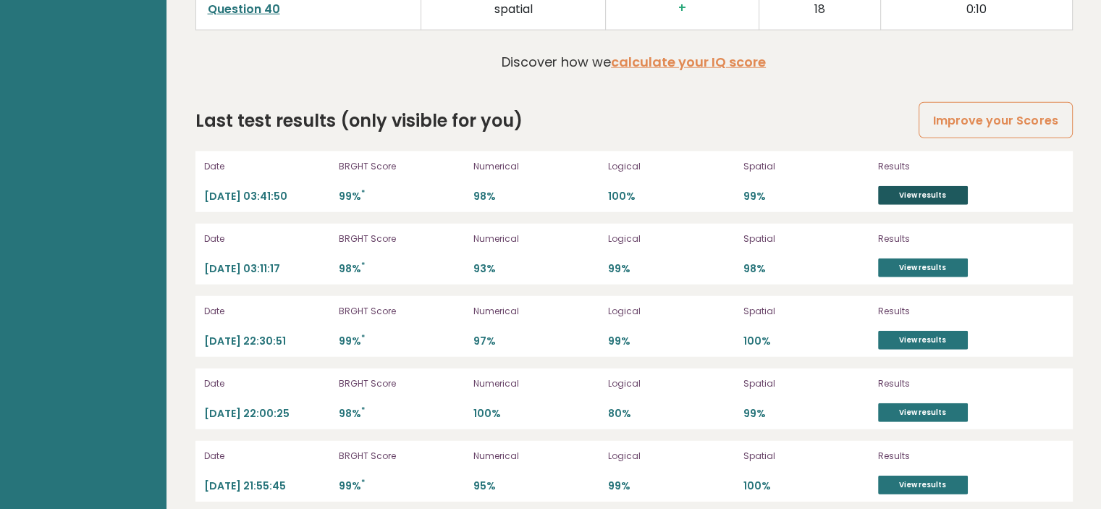
click at [913, 189] on link "View results" at bounding box center [923, 195] width 90 height 19
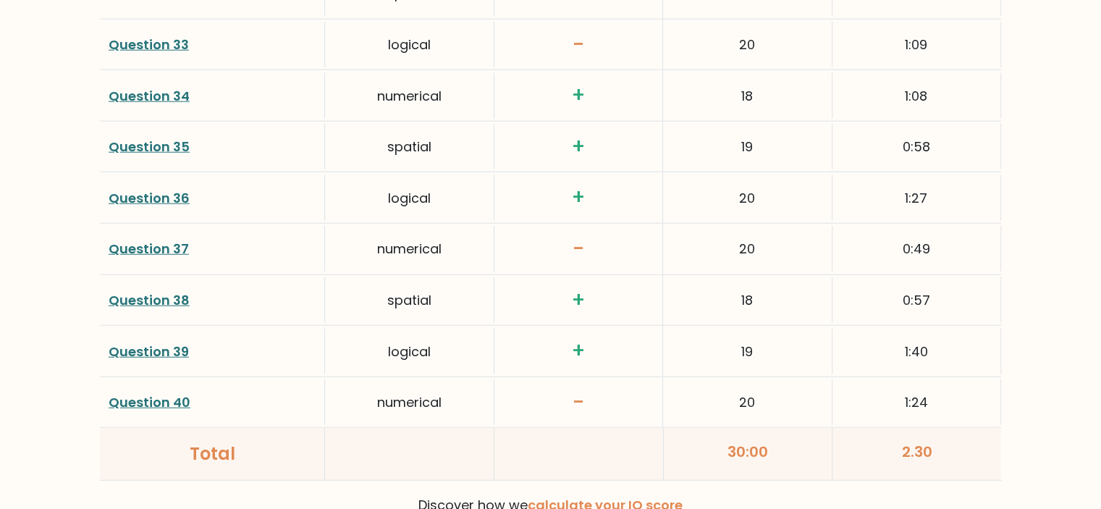
scroll to position [3704, 0]
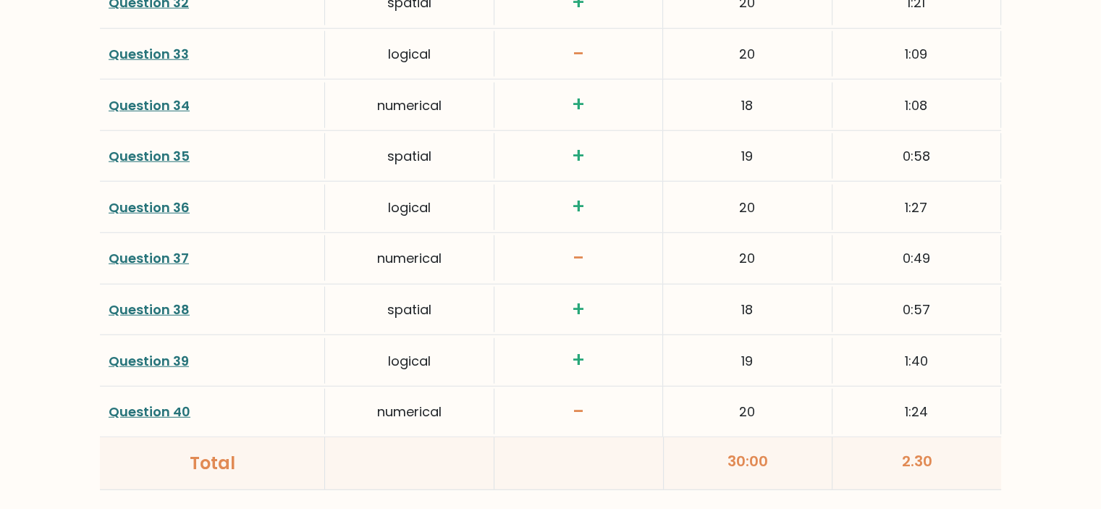
click at [580, 348] on h3 "+" at bounding box center [578, 360] width 151 height 25
click at [581, 353] on h3 "+" at bounding box center [578, 360] width 151 height 25
click at [160, 352] on link "Question 39" at bounding box center [149, 361] width 80 height 18
click at [168, 352] on link "Question 39" at bounding box center [149, 361] width 80 height 18
click at [176, 407] on link "Question 40" at bounding box center [150, 411] width 82 height 18
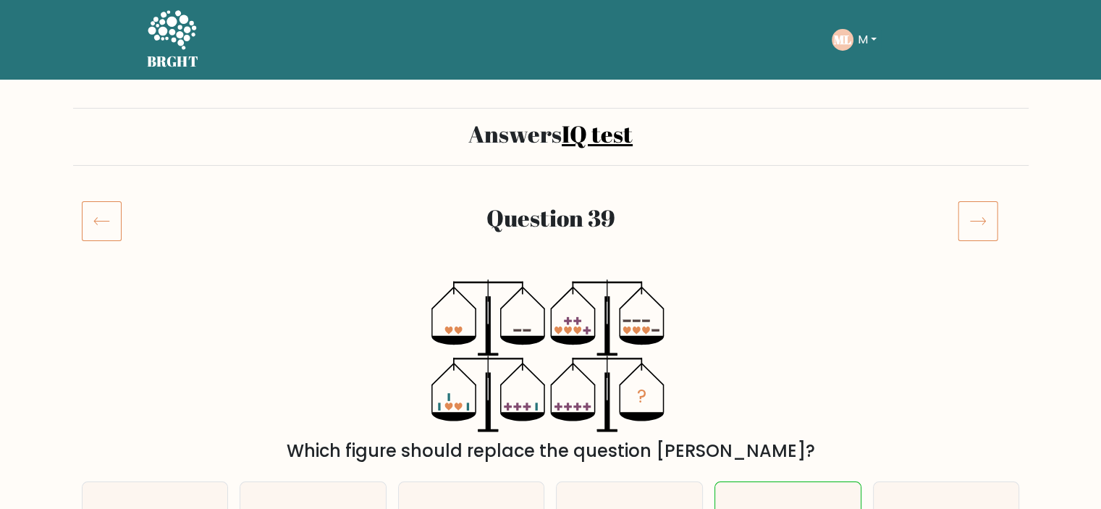
scroll to position [72, 0]
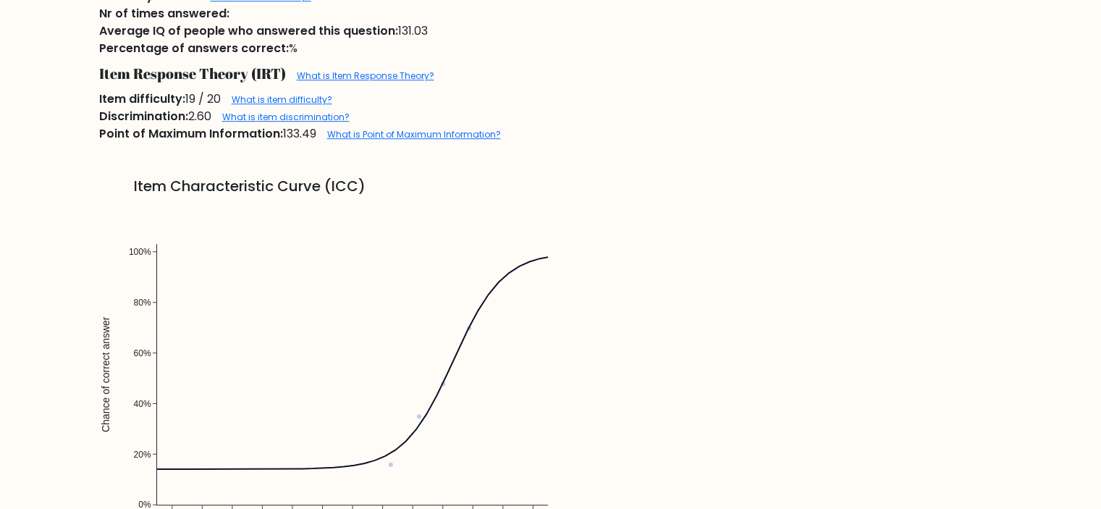
scroll to position [941, 0]
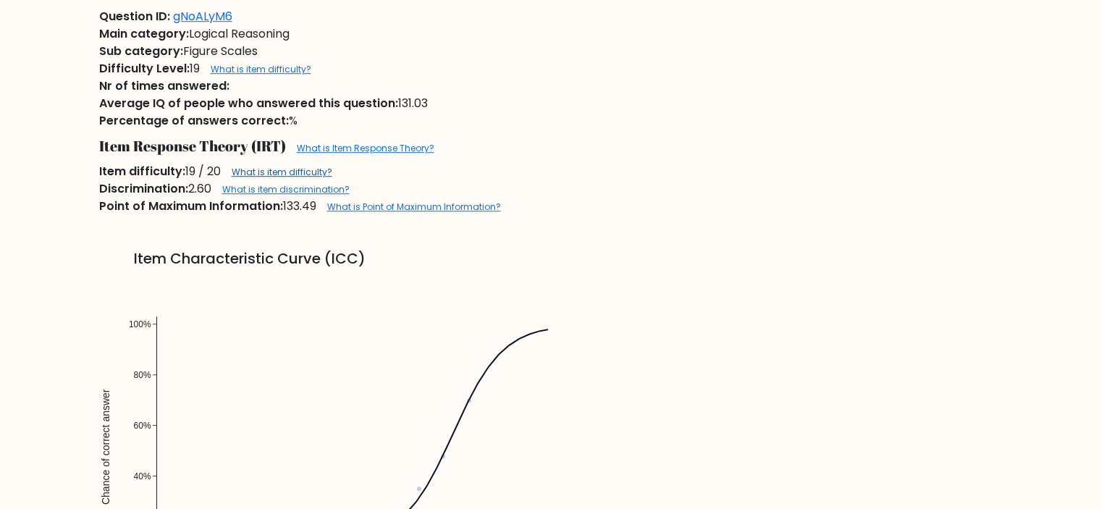
click at [292, 176] on link "What is item difficulty?" at bounding box center [282, 172] width 101 height 12
click at [326, 195] on link "What is item discrimination?" at bounding box center [285, 189] width 127 height 12
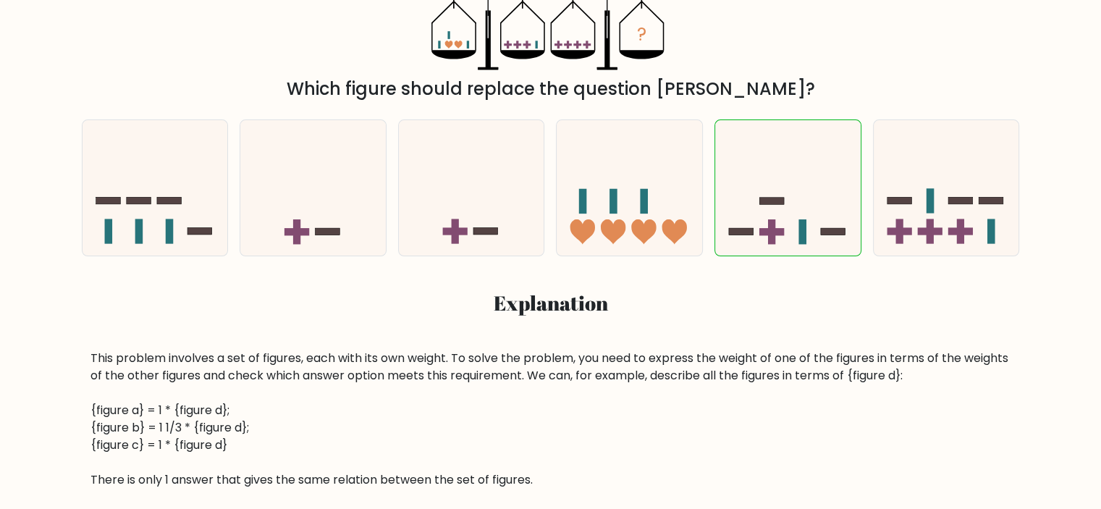
scroll to position [0, 0]
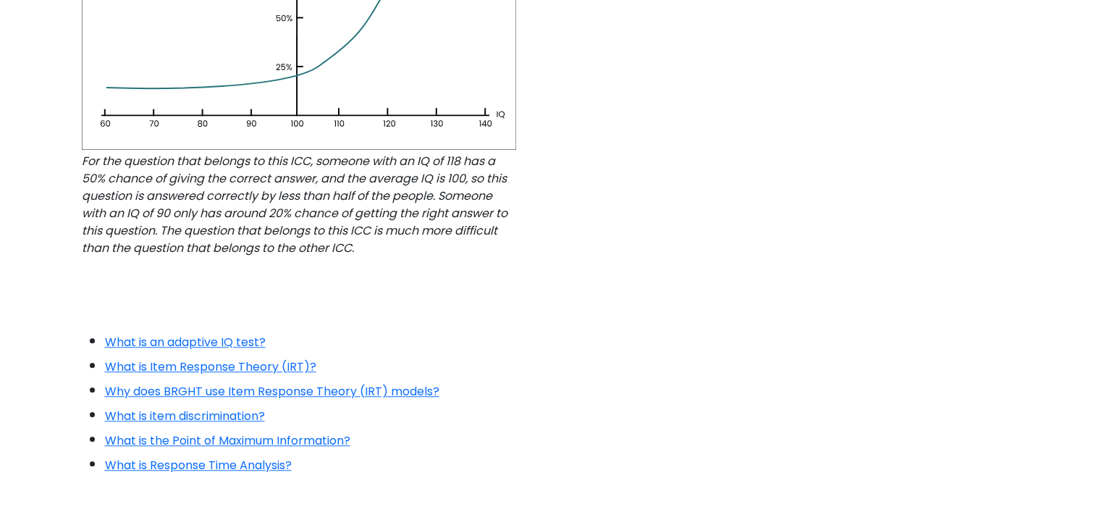
scroll to position [1421, 0]
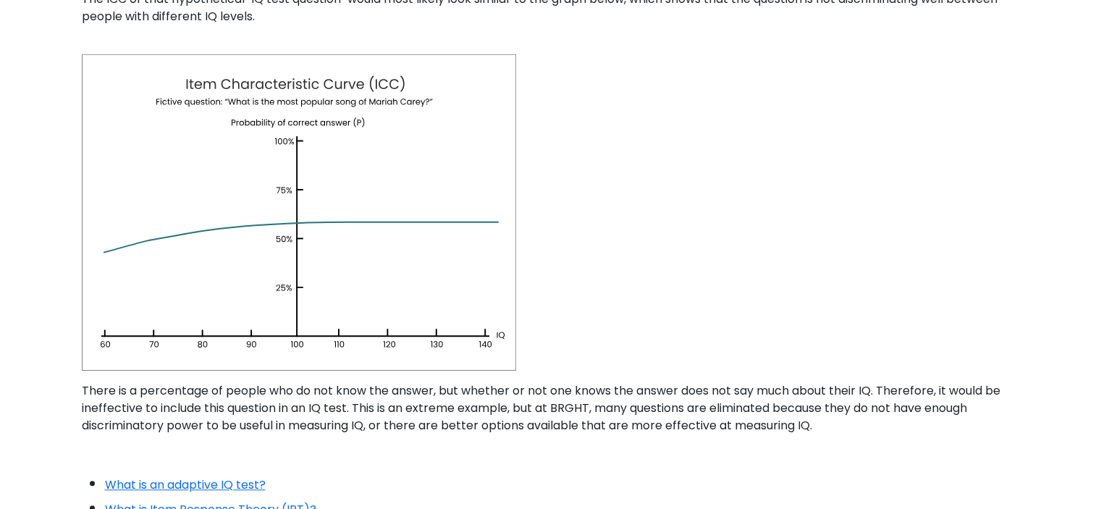
scroll to position [1013, 0]
